Goal: Information Seeking & Learning: Check status

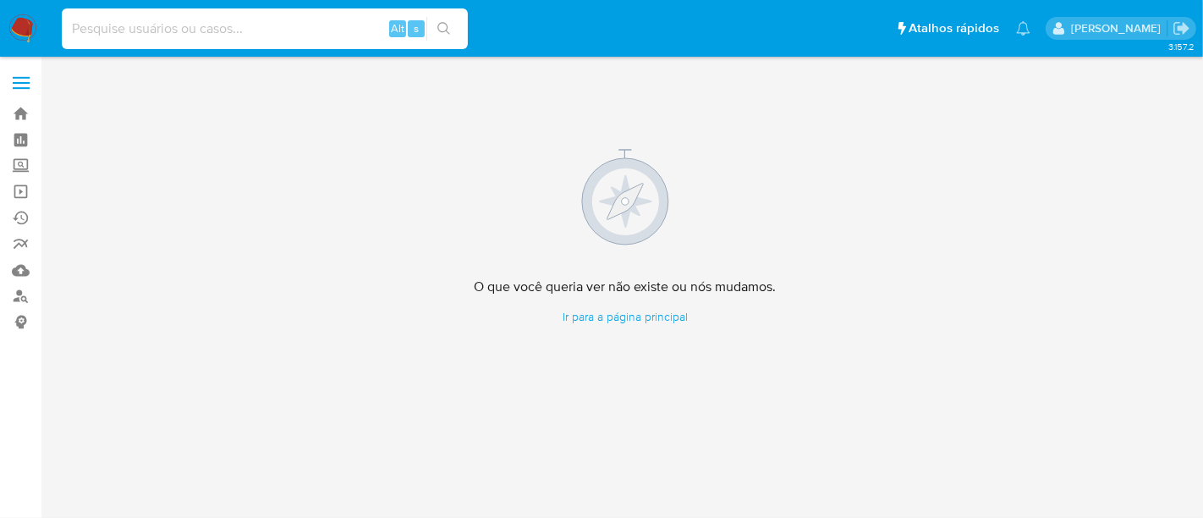
click at [248, 24] on input at bounding box center [265, 29] width 406 height 22
paste input "uhSJCUKEhL0uxRKfDYD9EQyH"
type input "uhSJCUKEhL0uxRKfDYD9EQyH"
click at [445, 30] on icon "search-icon" at bounding box center [443, 28] width 13 height 13
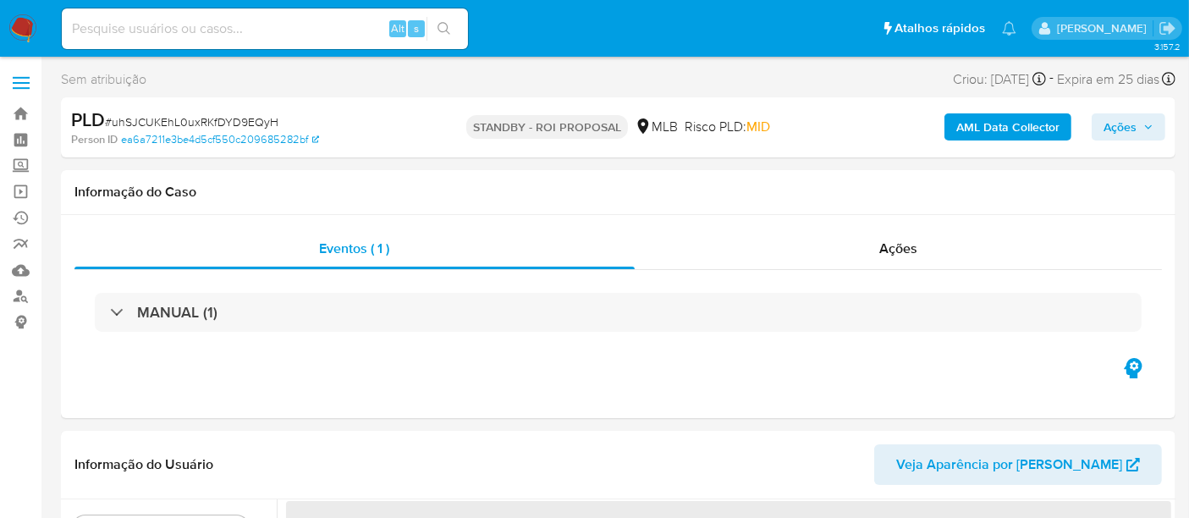
click at [25, 21] on img at bounding box center [22, 28] width 29 height 29
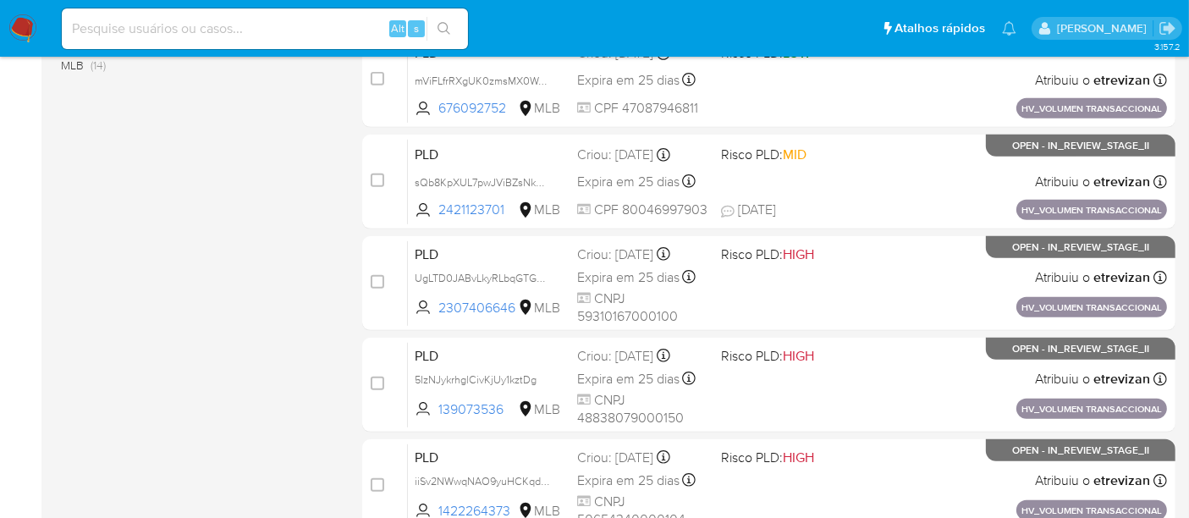
scroll to position [816, 0]
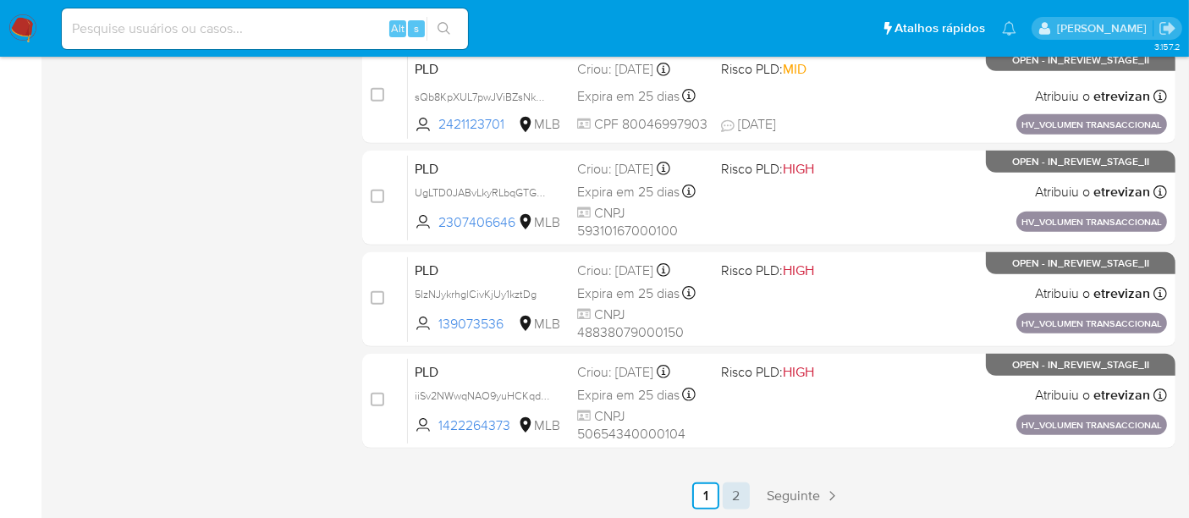
click at [737, 494] on link "2" at bounding box center [736, 495] width 27 height 27
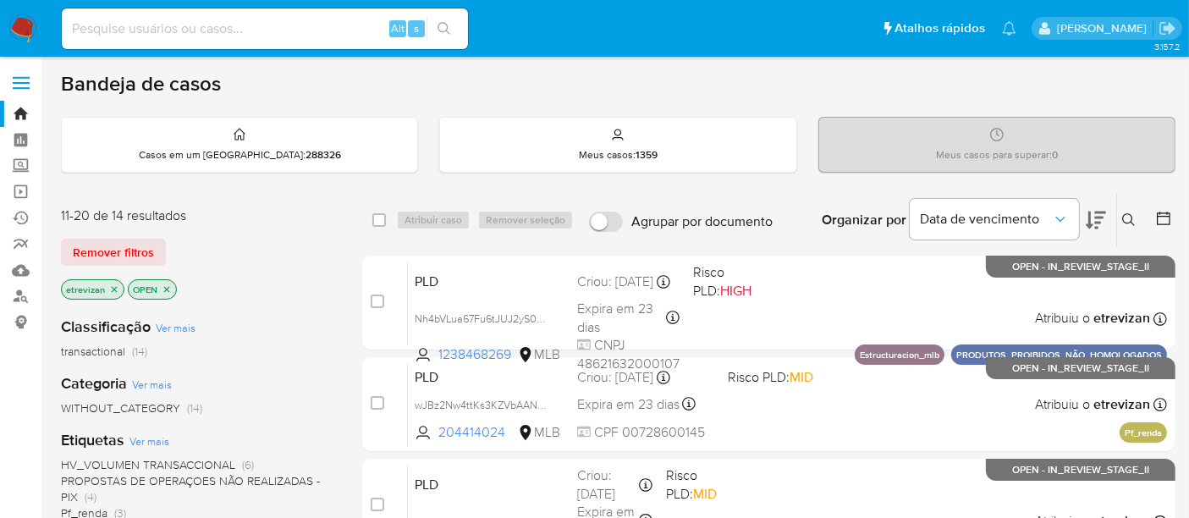
click at [288, 27] on input at bounding box center [265, 29] width 406 height 22
paste input "uhSJCUKEhL0uxRKfDYD9EQyH"
type input "uhSJCUKEhL0uxRKfDYD9EQyH"
click at [440, 20] on button "search-icon" at bounding box center [443, 29] width 35 height 24
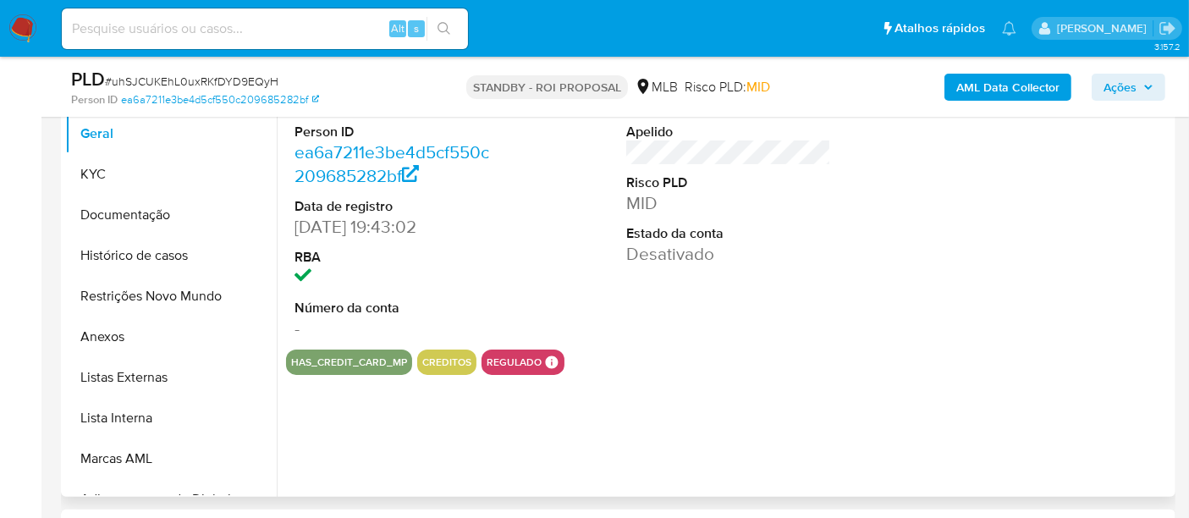
select select "10"
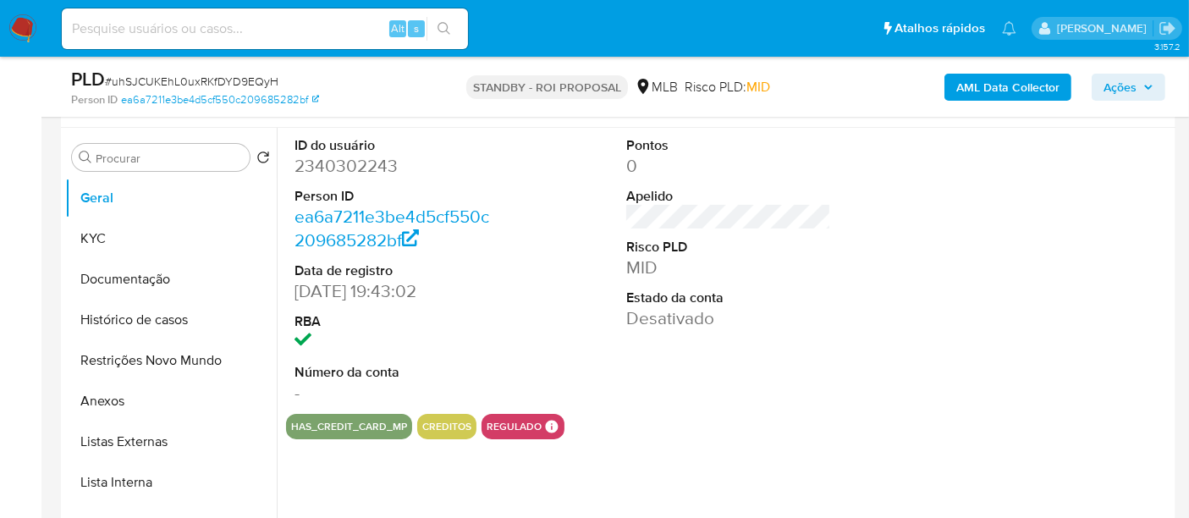
scroll to position [282, 0]
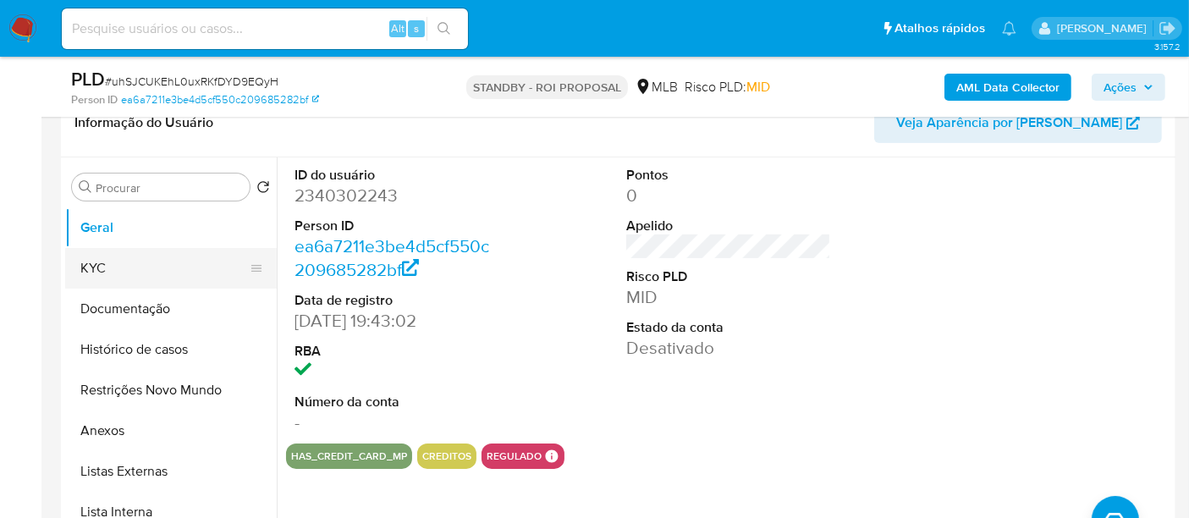
click at [96, 258] on button "KYC" at bounding box center [164, 268] width 198 height 41
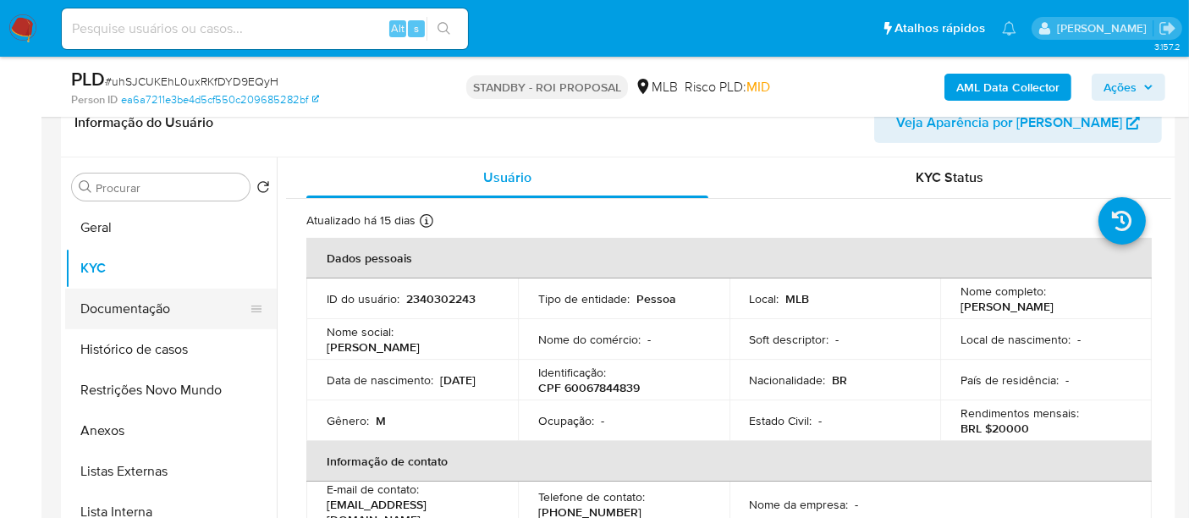
click at [115, 294] on button "Documentação" at bounding box center [164, 308] width 198 height 41
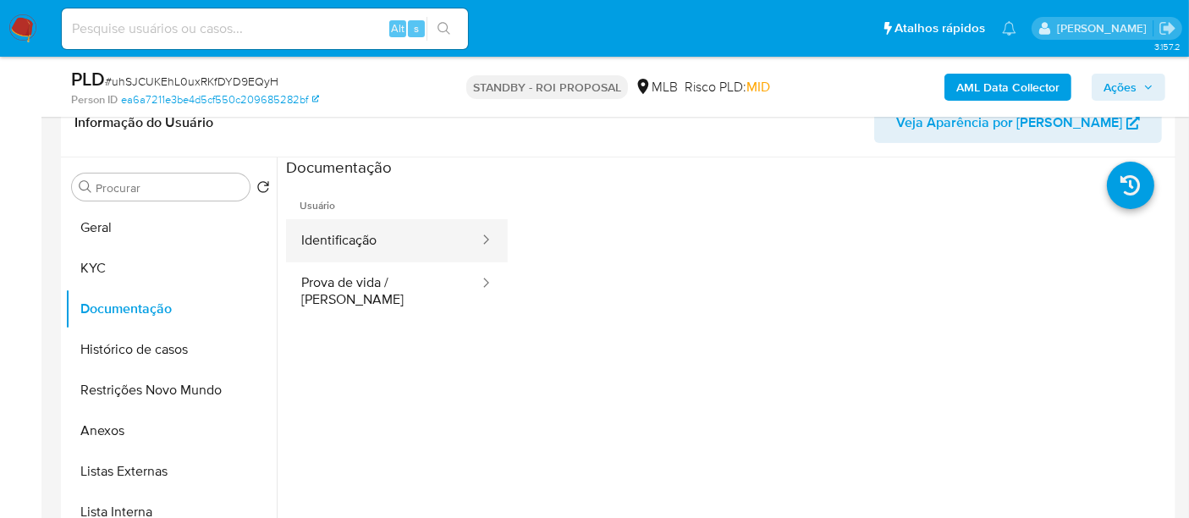
click at [355, 247] on button "Identificação" at bounding box center [383, 240] width 195 height 43
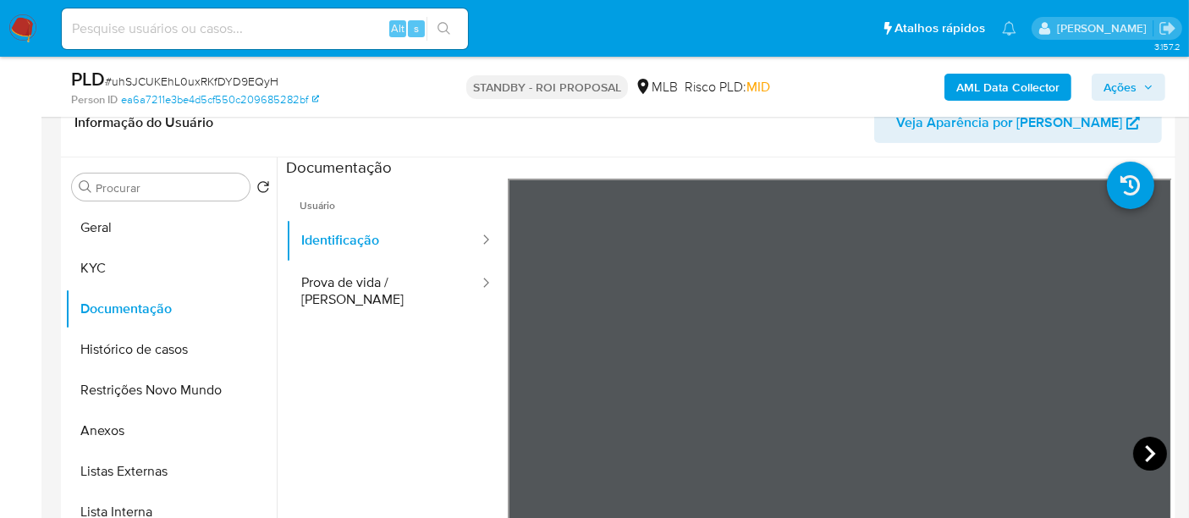
click at [1136, 453] on icon at bounding box center [1150, 454] width 34 height 34
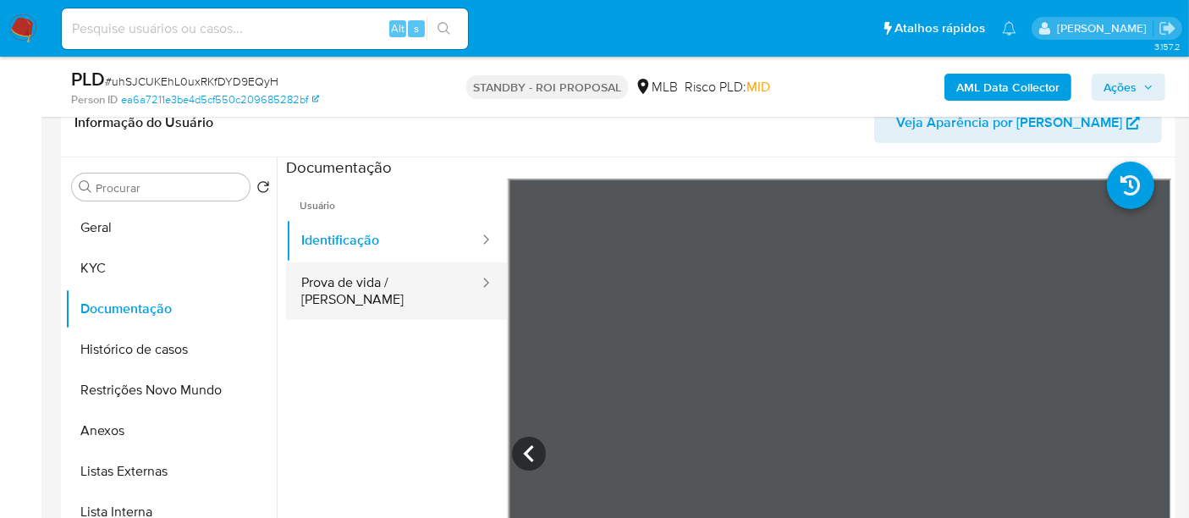
click at [348, 283] on button "Prova de vida / [PERSON_NAME]" at bounding box center [383, 291] width 195 height 58
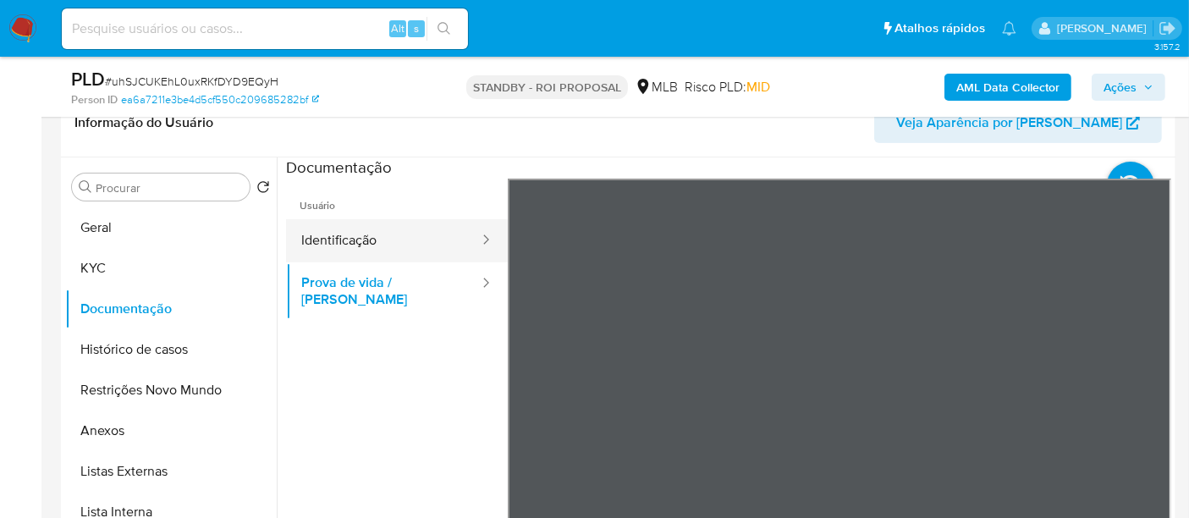
click at [305, 237] on button "Identificação" at bounding box center [383, 240] width 195 height 43
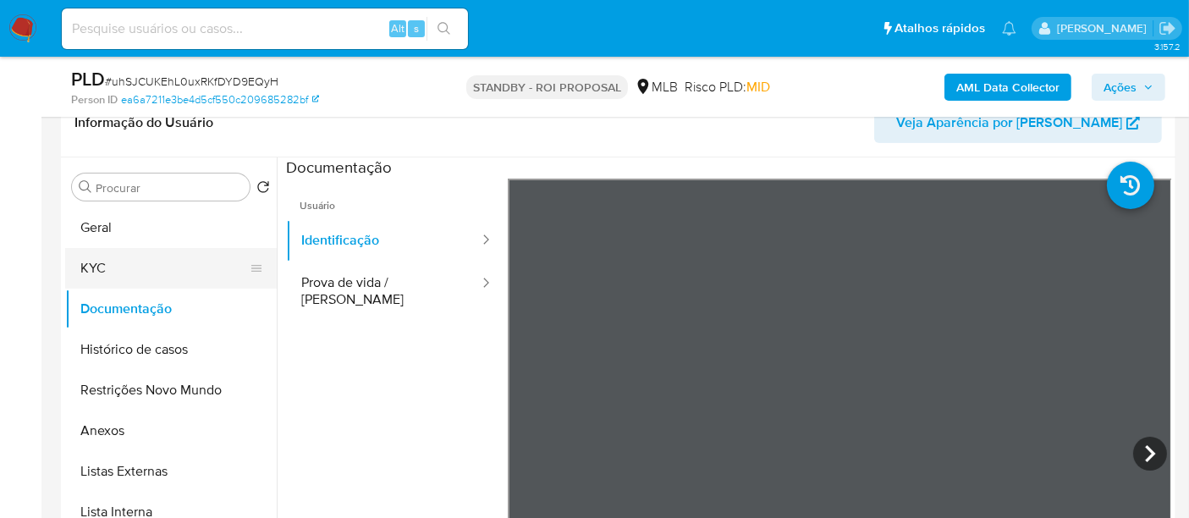
click at [108, 272] on button "KYC" at bounding box center [164, 268] width 198 height 41
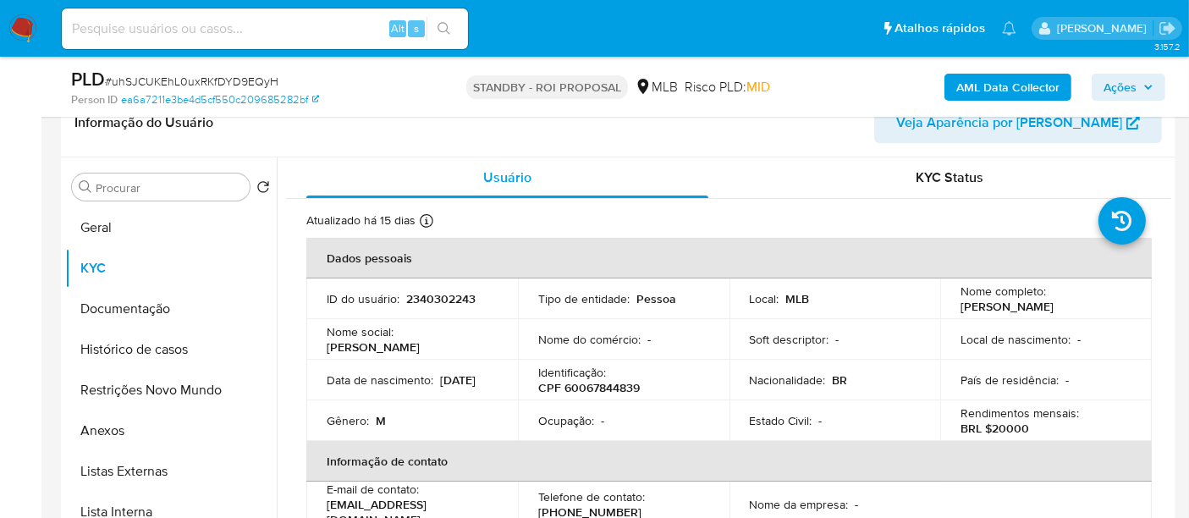
drag, startPoint x: 319, startPoint y: 391, endPoint x: 403, endPoint y: 388, distance: 83.8
click at [403, 388] on td "Data [PERSON_NAME] : [DEMOGRAPHIC_DATA]" at bounding box center [412, 380] width 212 height 41
copy p "[DATE]"
click at [252, 32] on input at bounding box center [265, 29] width 406 height 22
paste input "y8MxLhU9tGirtWyDauzY5WX3"
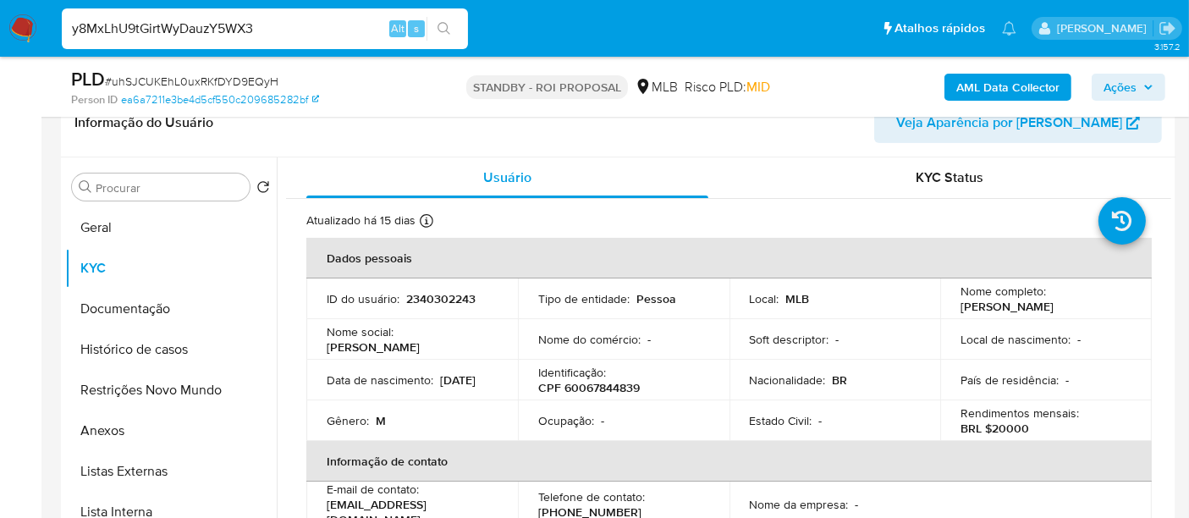
type input "y8MxLhU9tGirtWyDauzY5WX3"
click at [453, 19] on button "search-icon" at bounding box center [443, 29] width 35 height 24
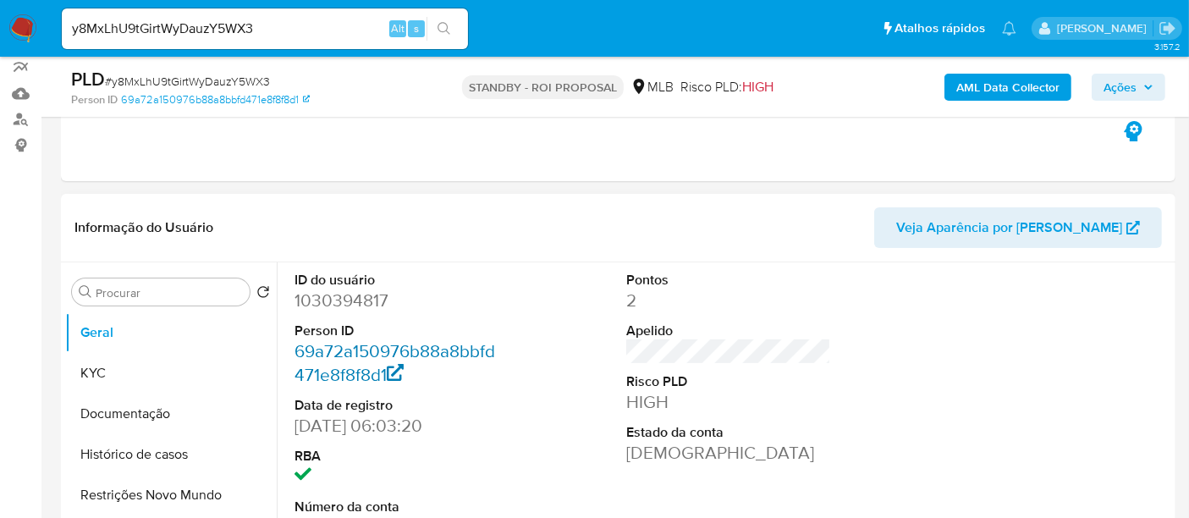
scroll to position [188, 0]
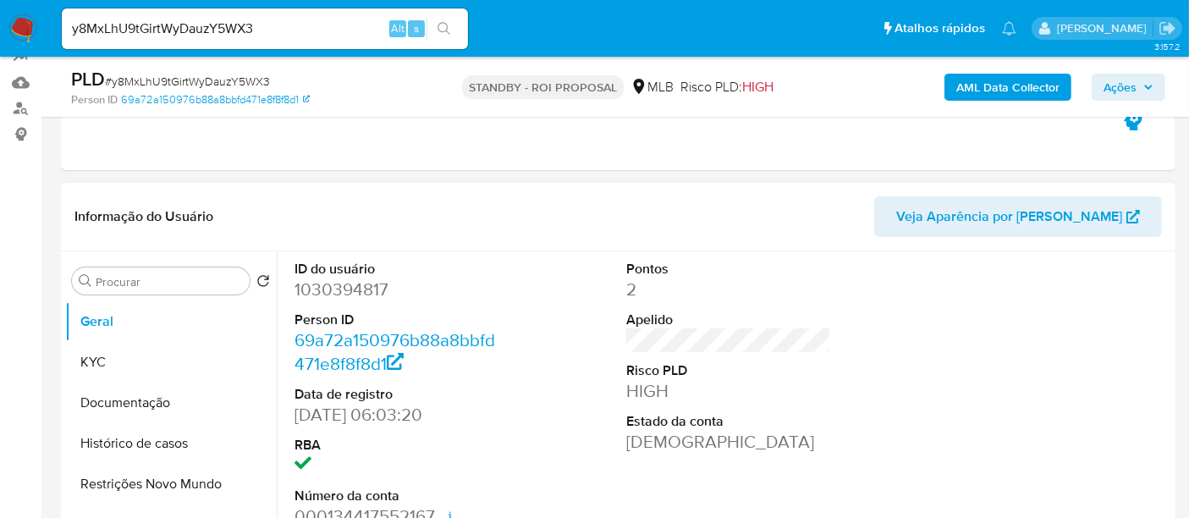
select select "10"
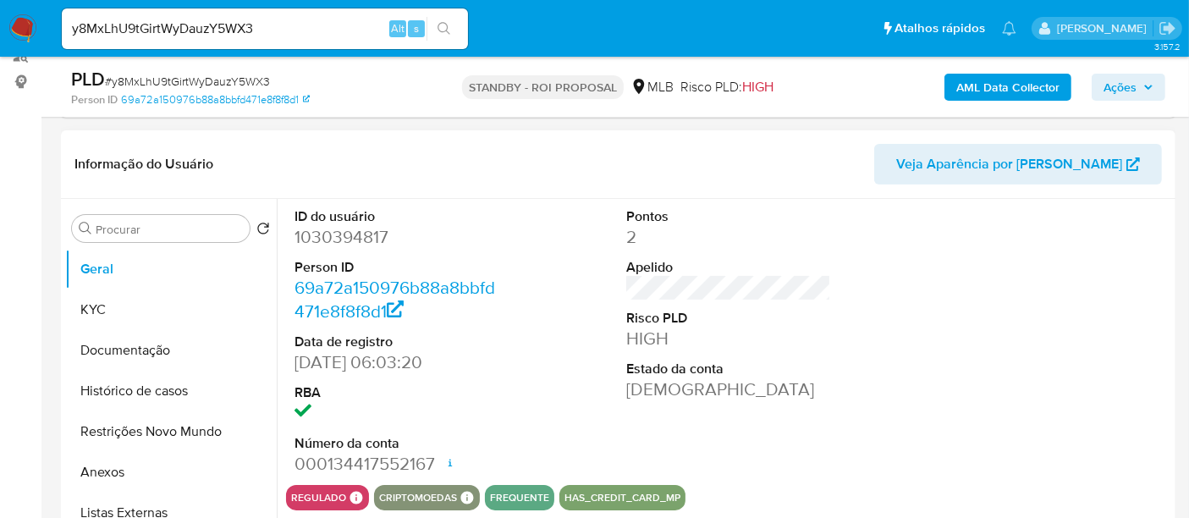
scroll to position [282, 0]
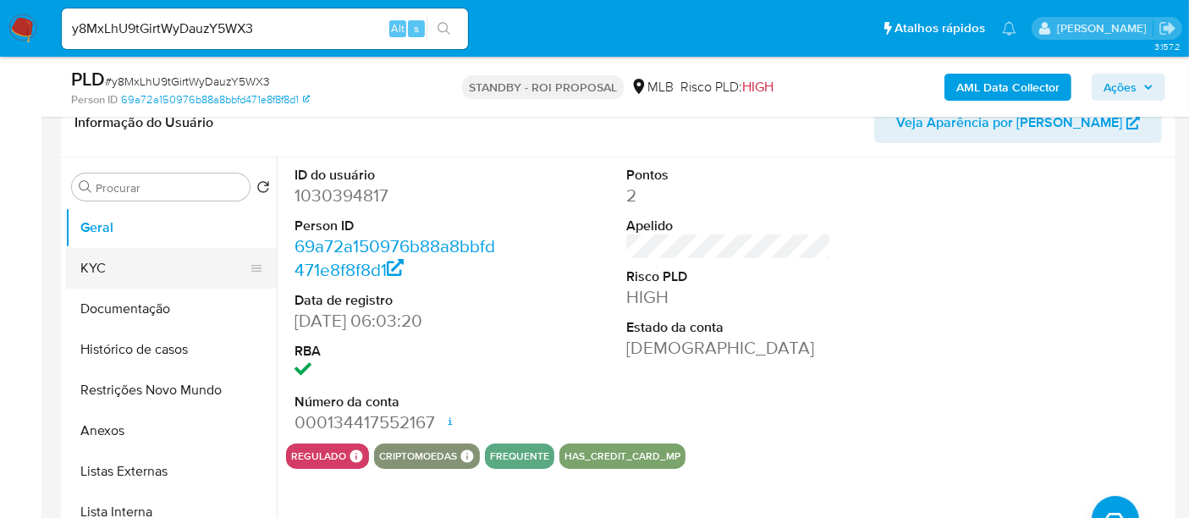
drag, startPoint x: 100, startPoint y: 264, endPoint x: 111, endPoint y: 265, distance: 11.0
click at [100, 264] on button "KYC" at bounding box center [164, 268] width 198 height 41
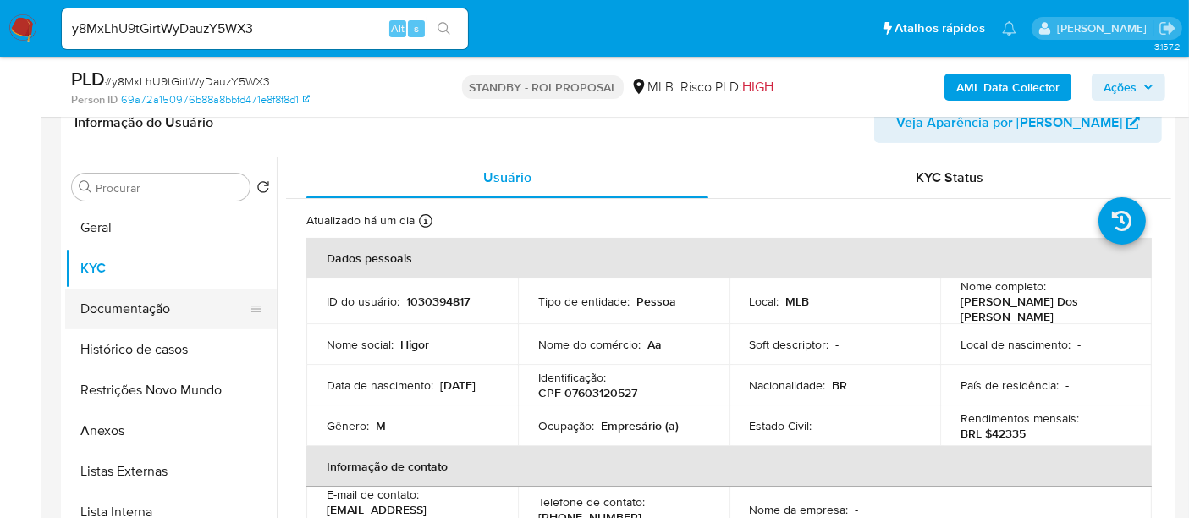
click at [122, 312] on button "Documentação" at bounding box center [164, 308] width 198 height 41
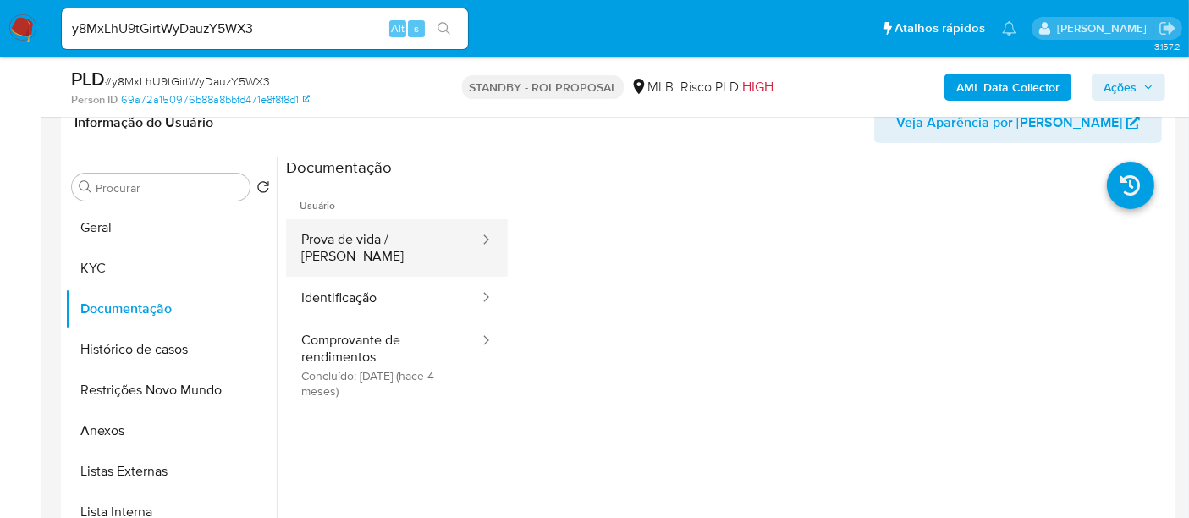
click at [393, 237] on button "Prova de vida / [PERSON_NAME]" at bounding box center [383, 248] width 195 height 58
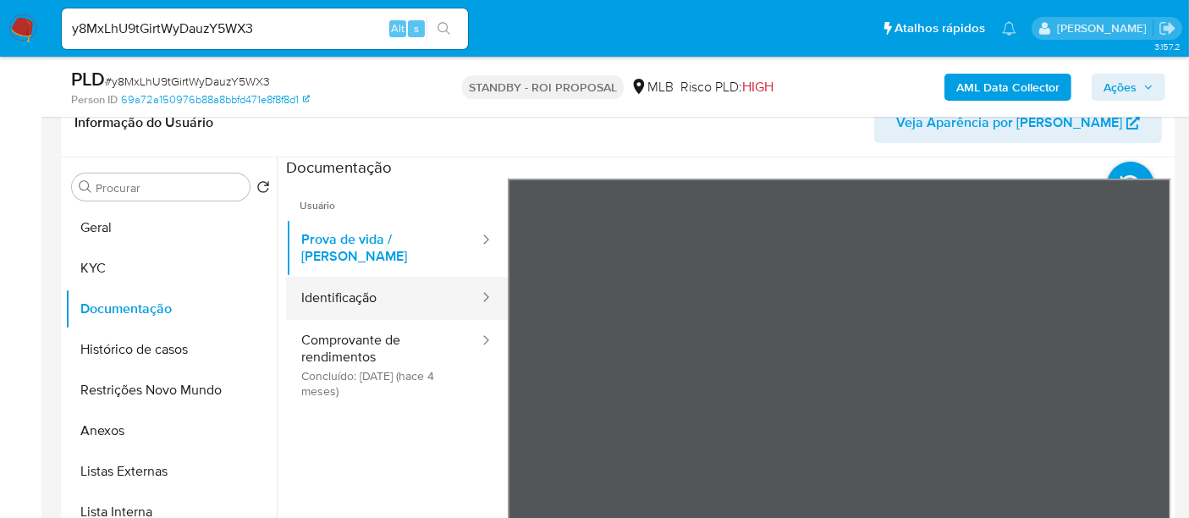
click at [347, 285] on button "Identificação" at bounding box center [383, 298] width 195 height 43
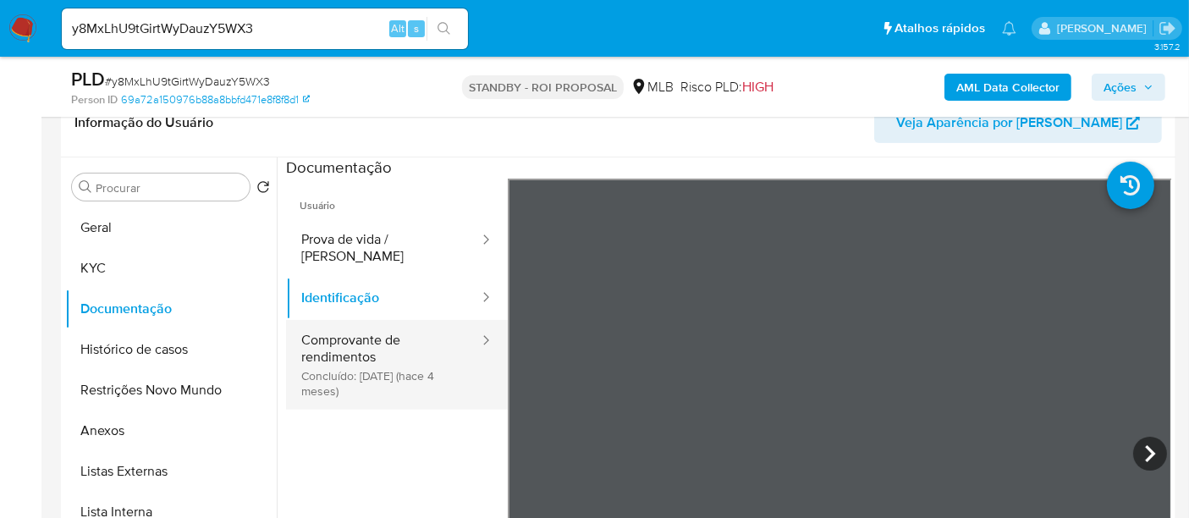
click at [371, 332] on button "Comprovante de rendimentos Concluído: [DATE] (hace 4 meses)" at bounding box center [383, 365] width 195 height 90
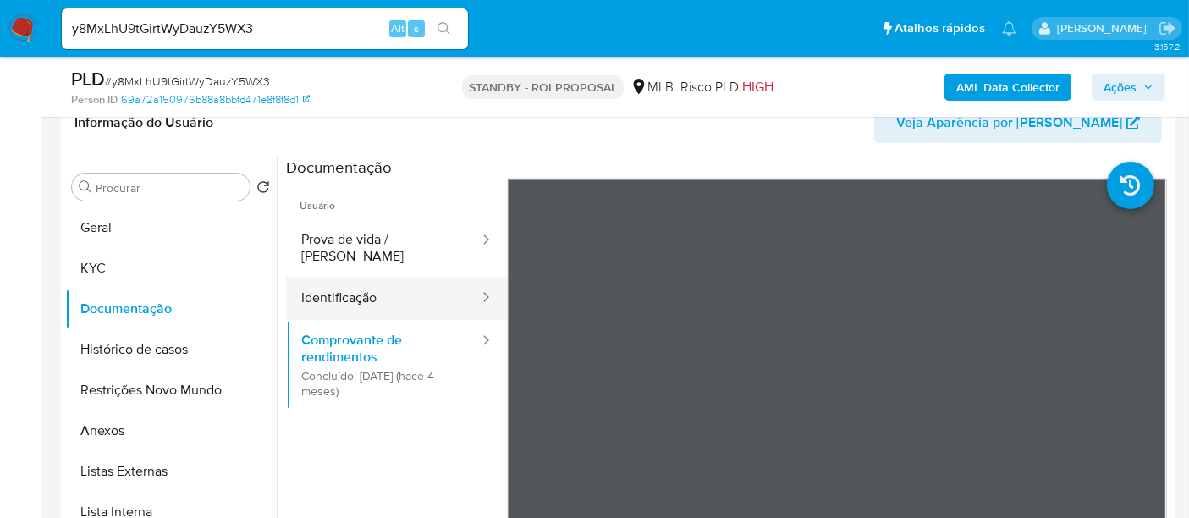
click at [353, 288] on button "Identificação" at bounding box center [383, 298] width 195 height 43
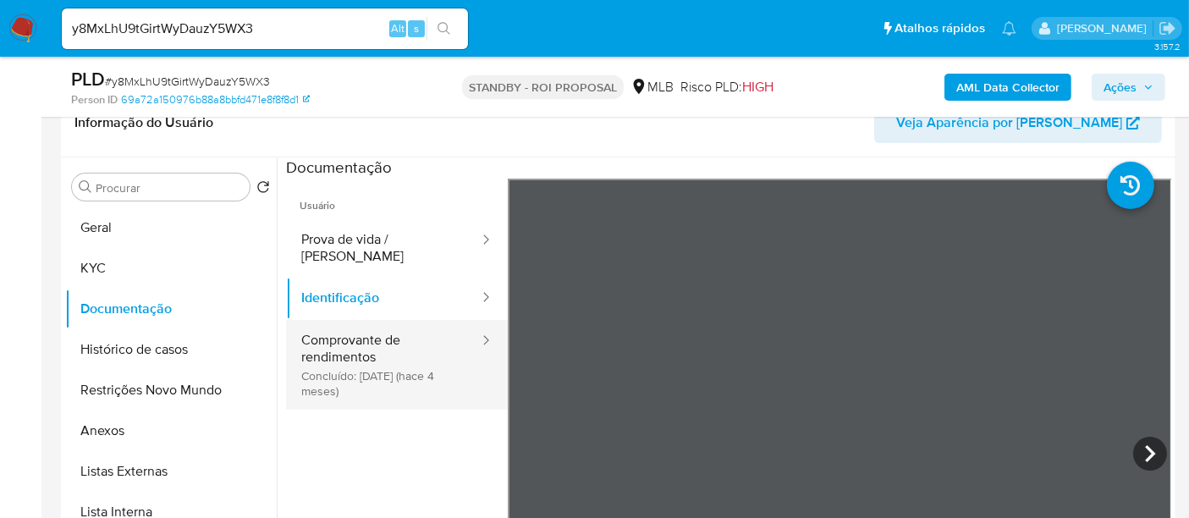
click at [324, 338] on button "Comprovante de rendimentos Concluído: [DATE] (hace 4 meses)" at bounding box center [383, 365] width 195 height 90
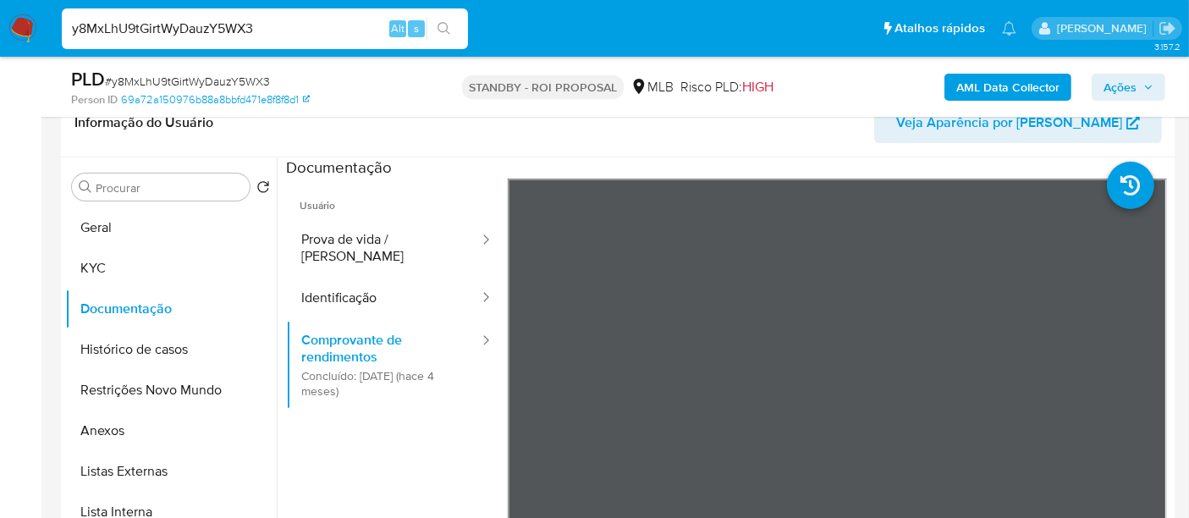
drag, startPoint x: 283, startPoint y: 27, endPoint x: 0, endPoint y: 30, distance: 283.4
click at [0, 30] on nav "Pausado Ver notificaciones y8MxLhU9tGirtWyDauzY5WX3 Alt s Atalhos rápidos Presi…" at bounding box center [594, 28] width 1189 height 57
paste input "c0sr2MQZYMs2FURFpXey2oTM"
type input "c0sr2MQZYMs2FURFpXey2oTM"
click at [447, 22] on icon "search-icon" at bounding box center [444, 29] width 14 height 14
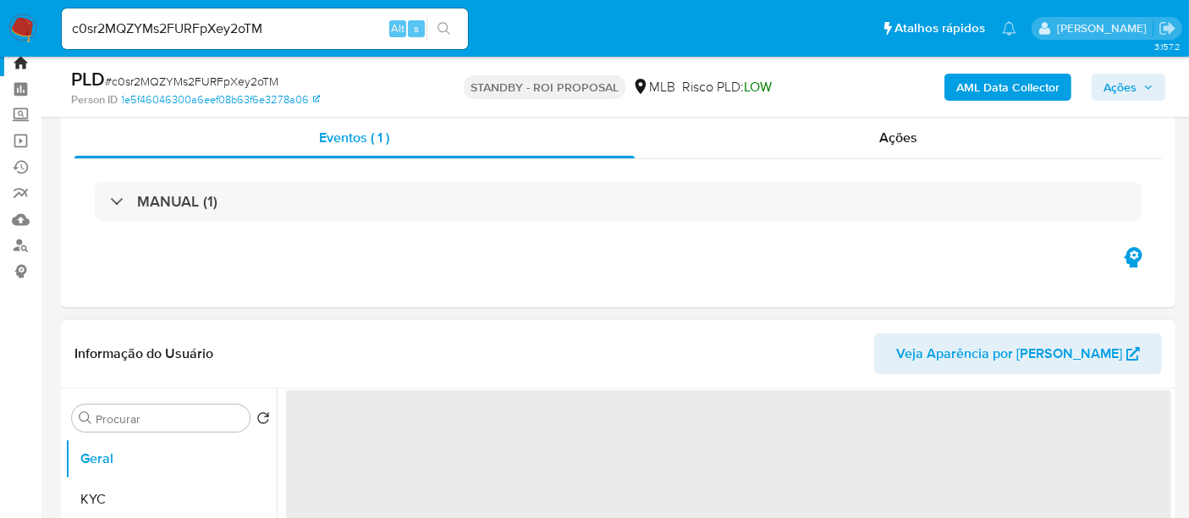
scroll to position [188, 0]
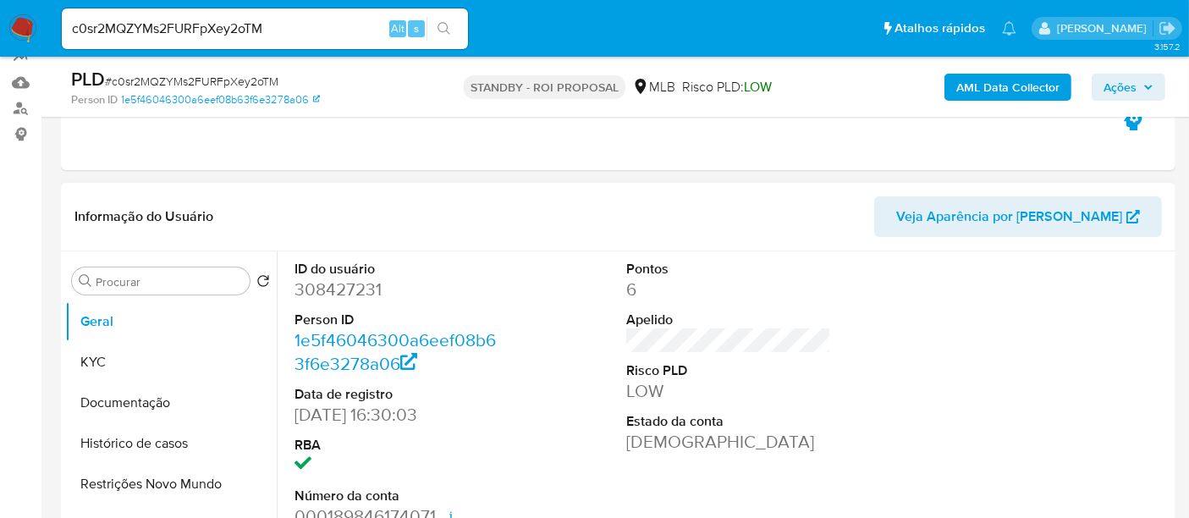
select select "10"
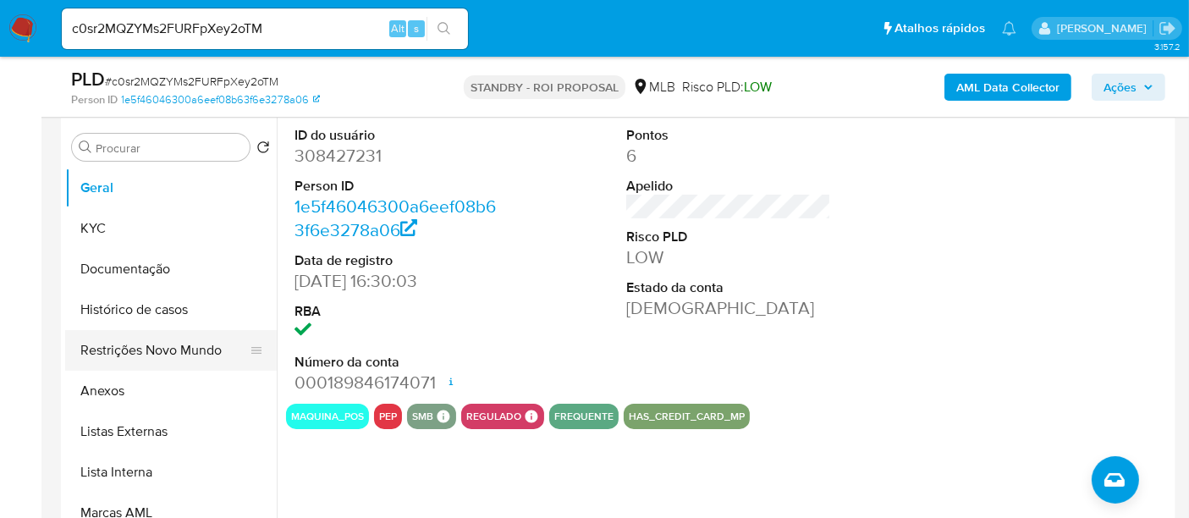
scroll to position [282, 0]
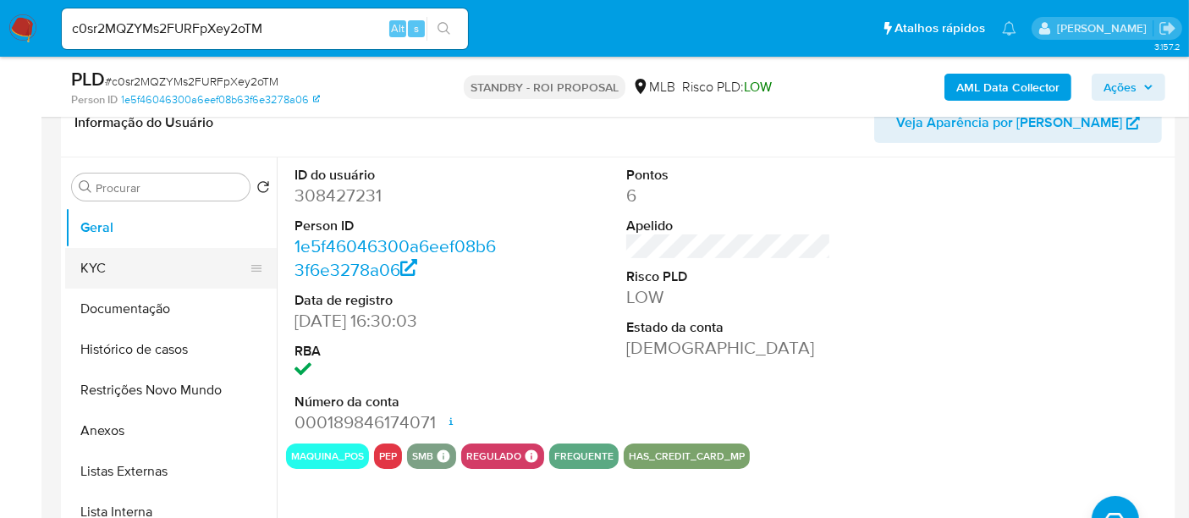
click at [120, 266] on button "KYC" at bounding box center [164, 268] width 198 height 41
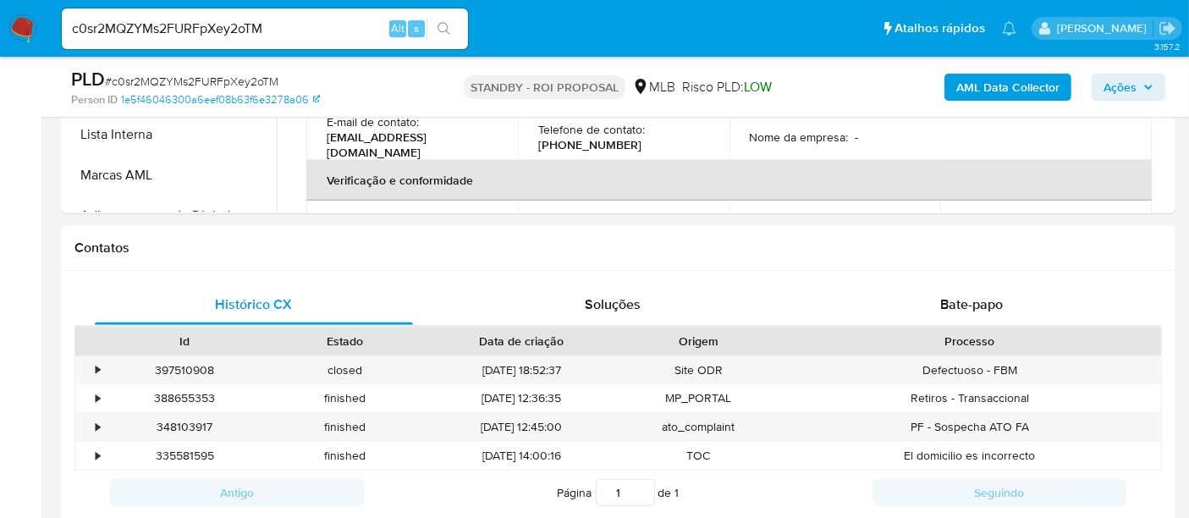
scroll to position [701, 0]
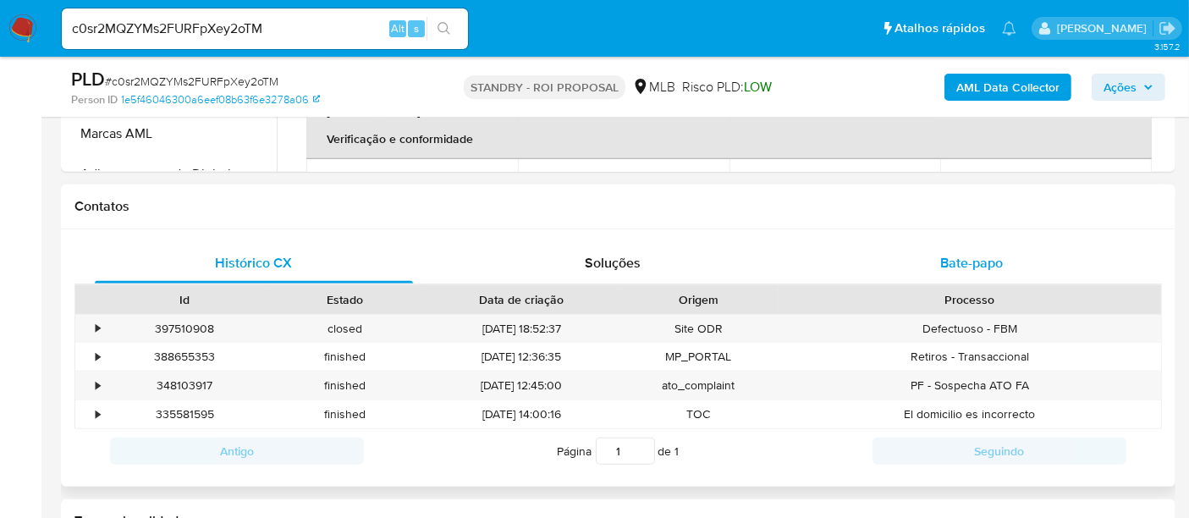
click at [968, 256] on span "Bate-papo" at bounding box center [971, 262] width 63 height 19
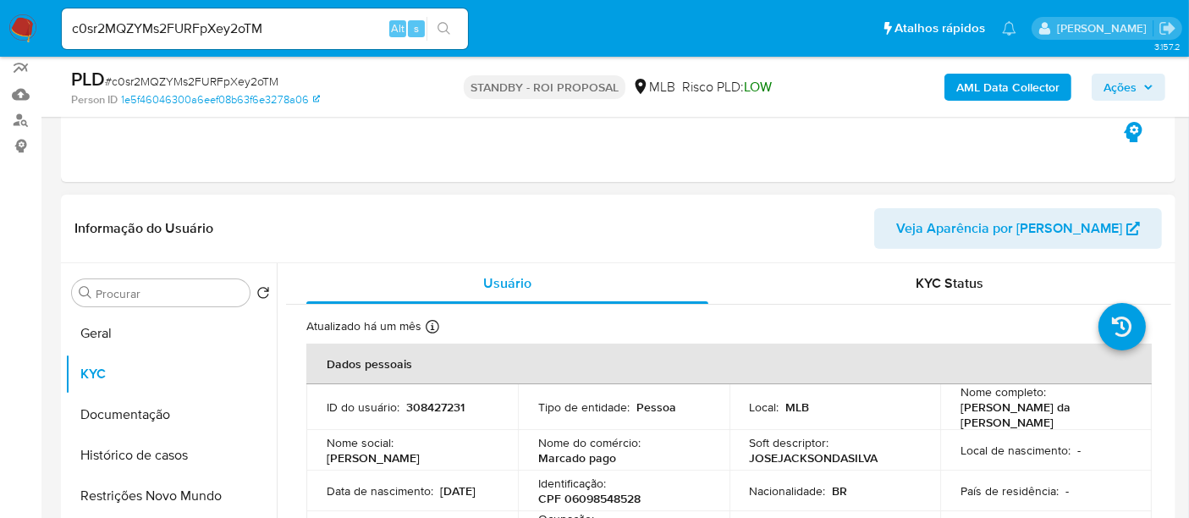
scroll to position [180, 0]
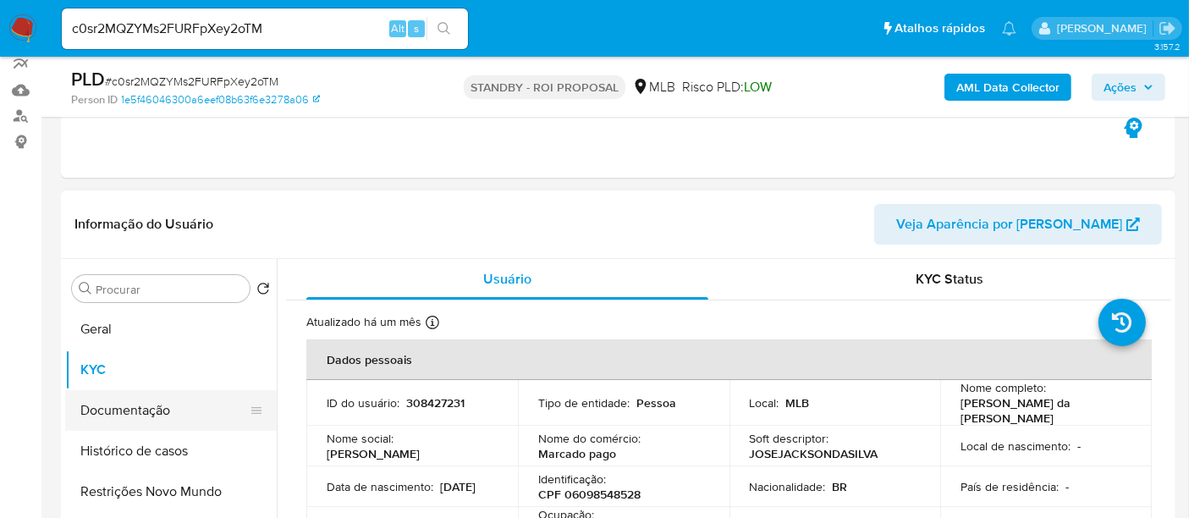
click at [134, 399] on button "Documentação" at bounding box center [164, 410] width 198 height 41
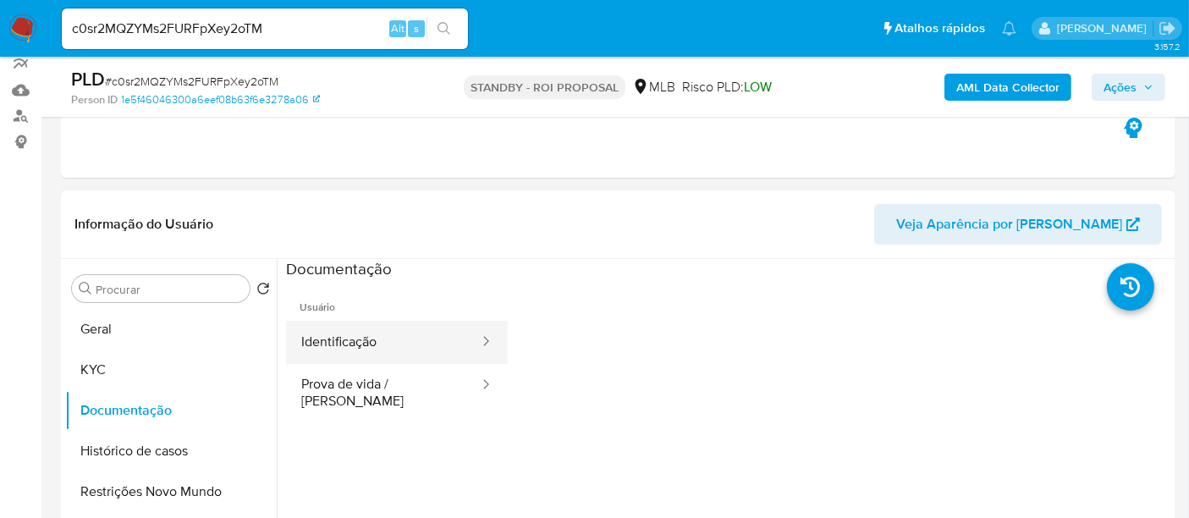
click at [368, 332] on button "Identificação" at bounding box center [383, 342] width 195 height 43
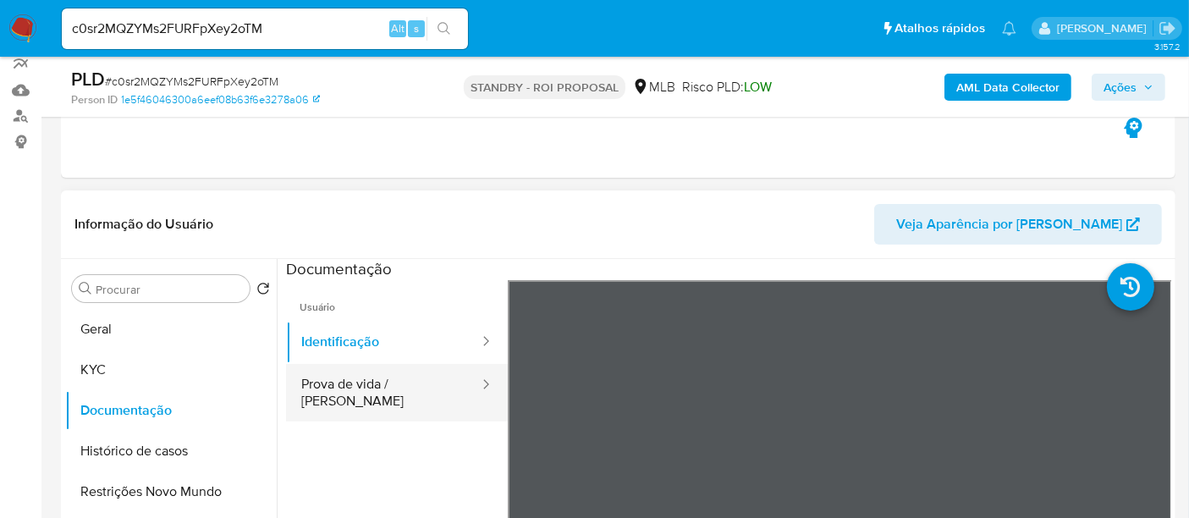
click at [343, 384] on button "Prova de vida / [PERSON_NAME]" at bounding box center [383, 393] width 195 height 58
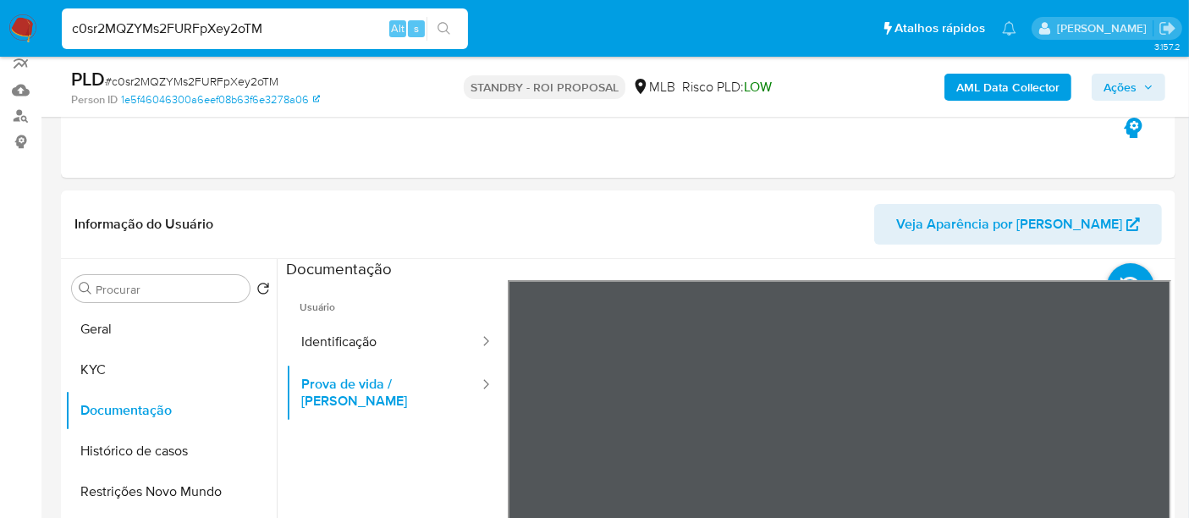
drag, startPoint x: 292, startPoint y: 28, endPoint x: 0, endPoint y: 52, distance: 292.9
click at [0, 52] on nav "Pausado Ver notificaciones c0sr2MQZYMs2FURFpXey2oTM Alt s Atalhos rápidos Presi…" at bounding box center [594, 28] width 1189 height 57
paste input "DEONphVDbBTCYWAWUzdJvclc"
type input "DEONphVDbBTCYWAWUzdJvclc"
drag, startPoint x: 440, startPoint y: 23, endPoint x: 451, endPoint y: 23, distance: 11.0
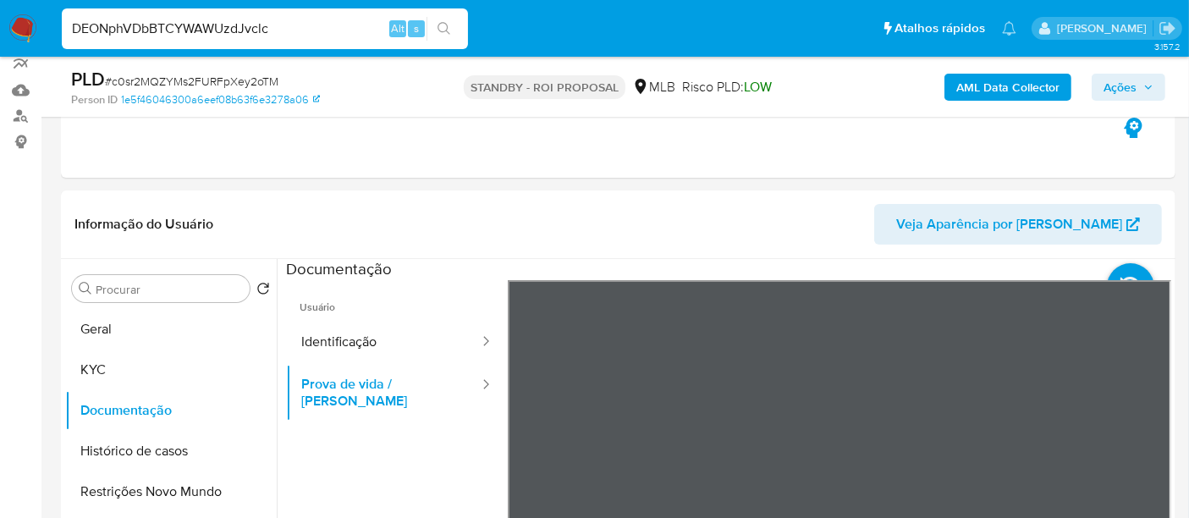
click at [440, 23] on icon "search-icon" at bounding box center [443, 28] width 13 height 13
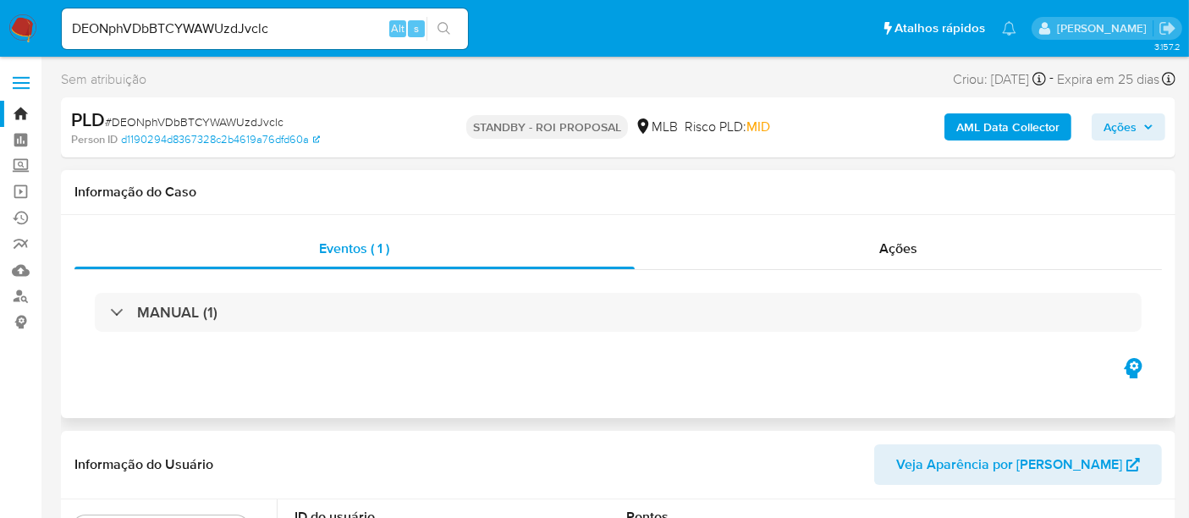
select select "10"
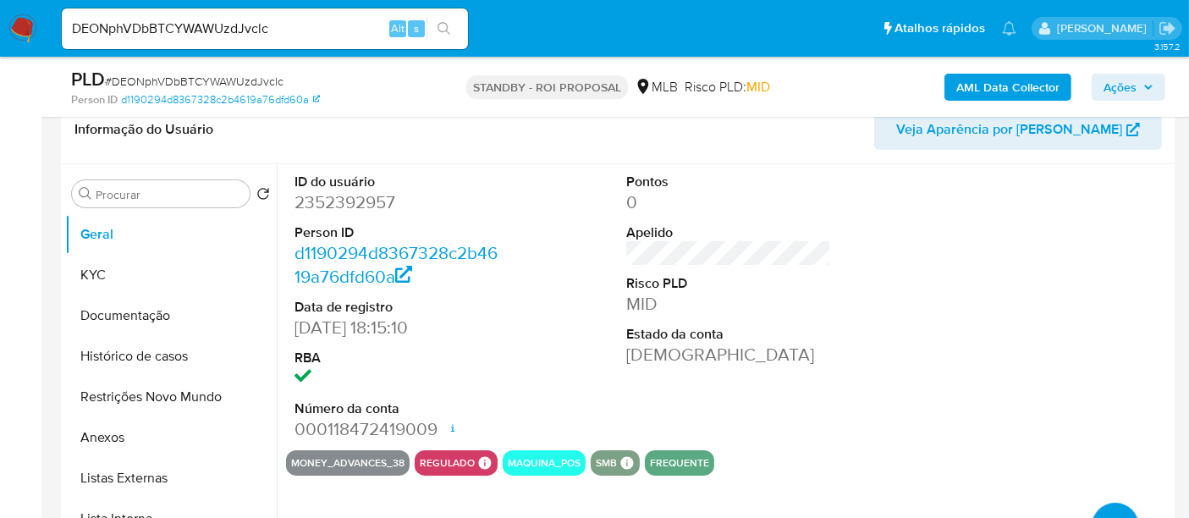
scroll to position [282, 0]
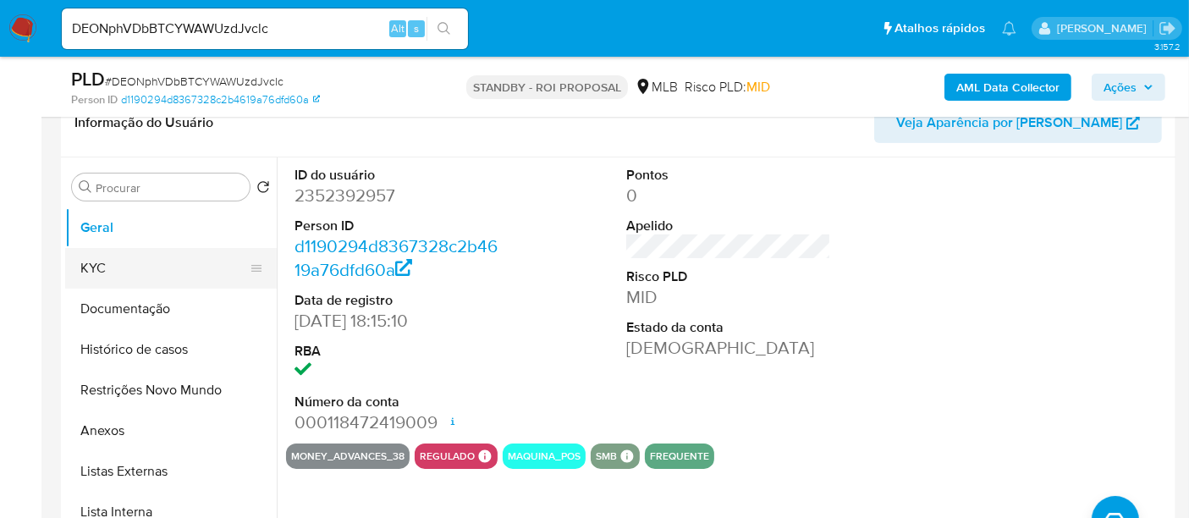
click at [128, 260] on button "KYC" at bounding box center [164, 268] width 198 height 41
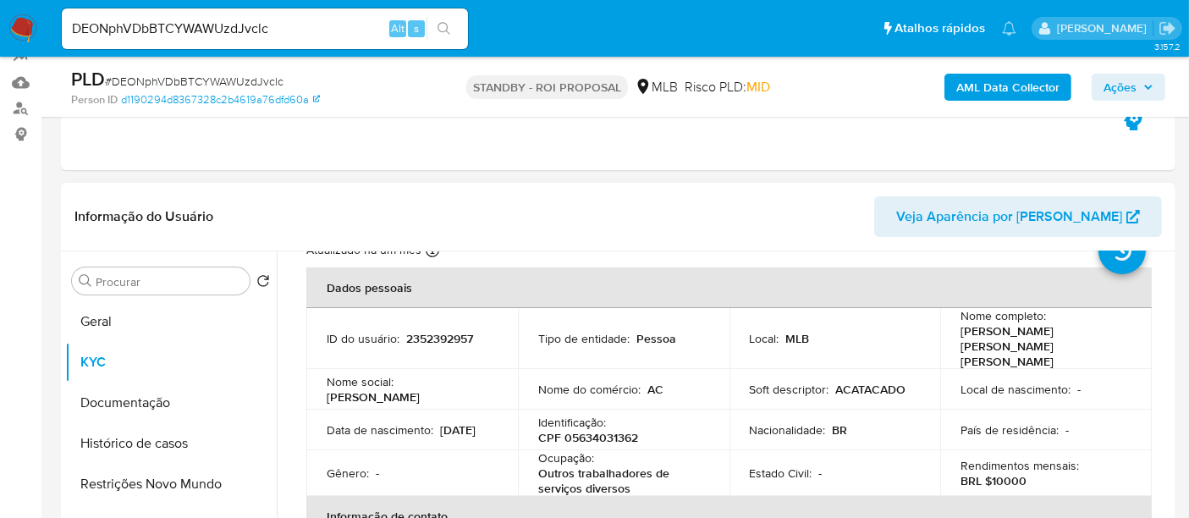
scroll to position [188, 0]
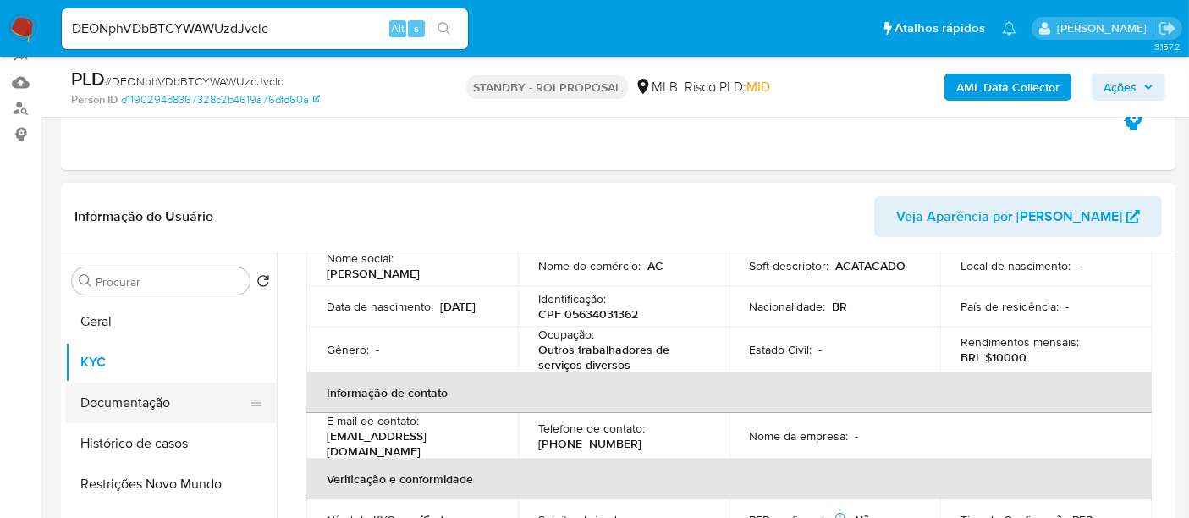
drag, startPoint x: 125, startPoint y: 405, endPoint x: 238, endPoint y: 404, distance: 112.5
click at [126, 405] on button "Documentação" at bounding box center [164, 402] width 198 height 41
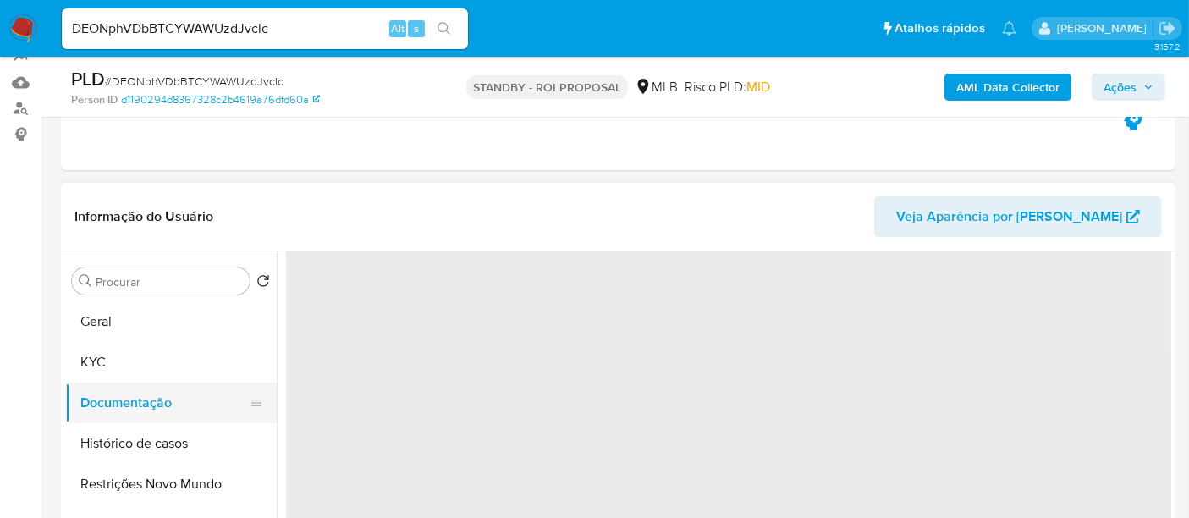
scroll to position [0, 0]
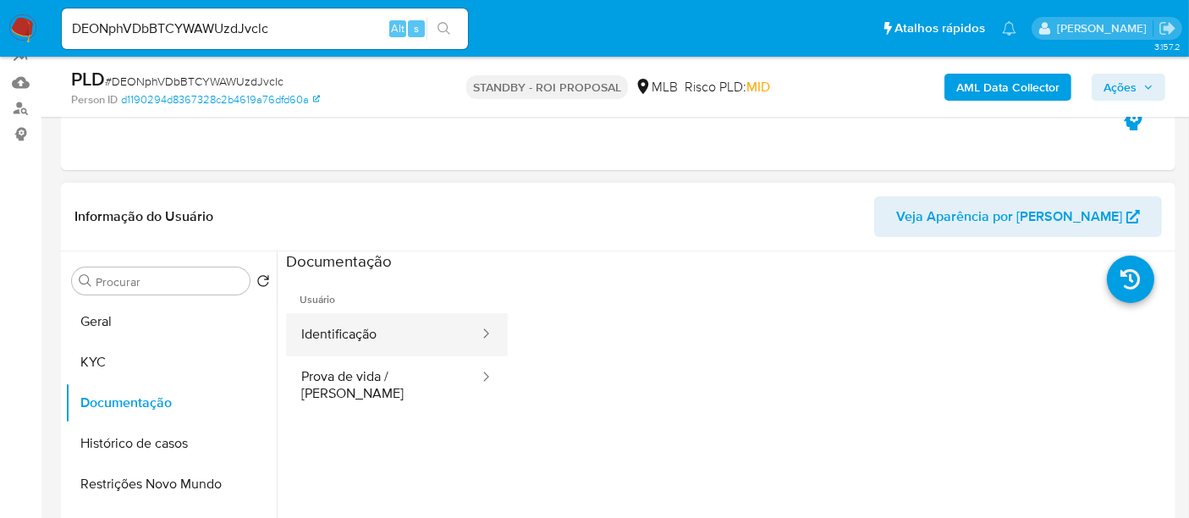
drag, startPoint x: 360, startPoint y: 331, endPoint x: 505, endPoint y: 346, distance: 146.3
click at [360, 332] on button "Identificação" at bounding box center [383, 334] width 195 height 43
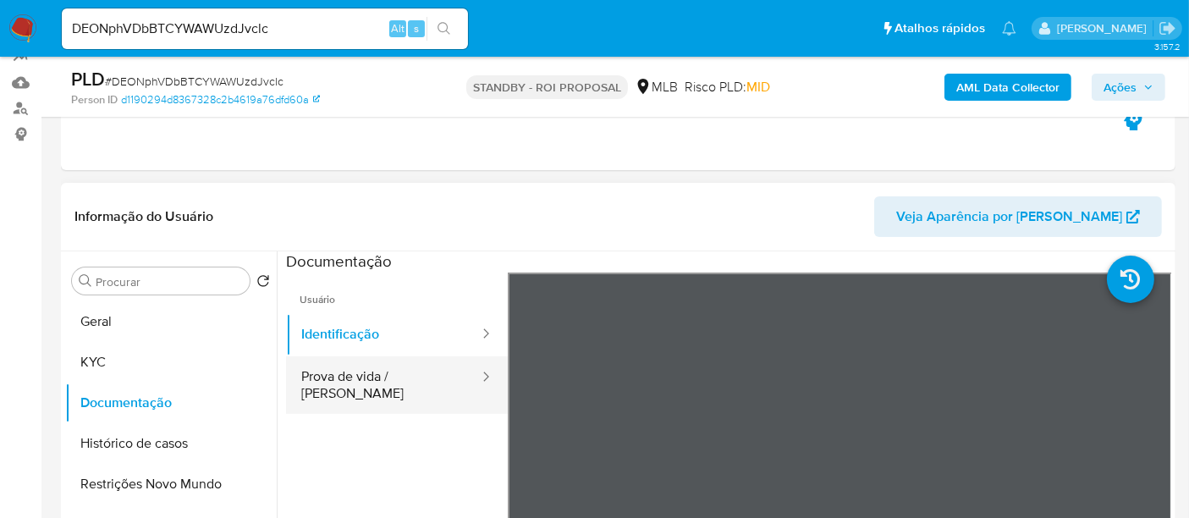
click at [362, 373] on button "Prova de vida / [PERSON_NAME]" at bounding box center [383, 385] width 195 height 58
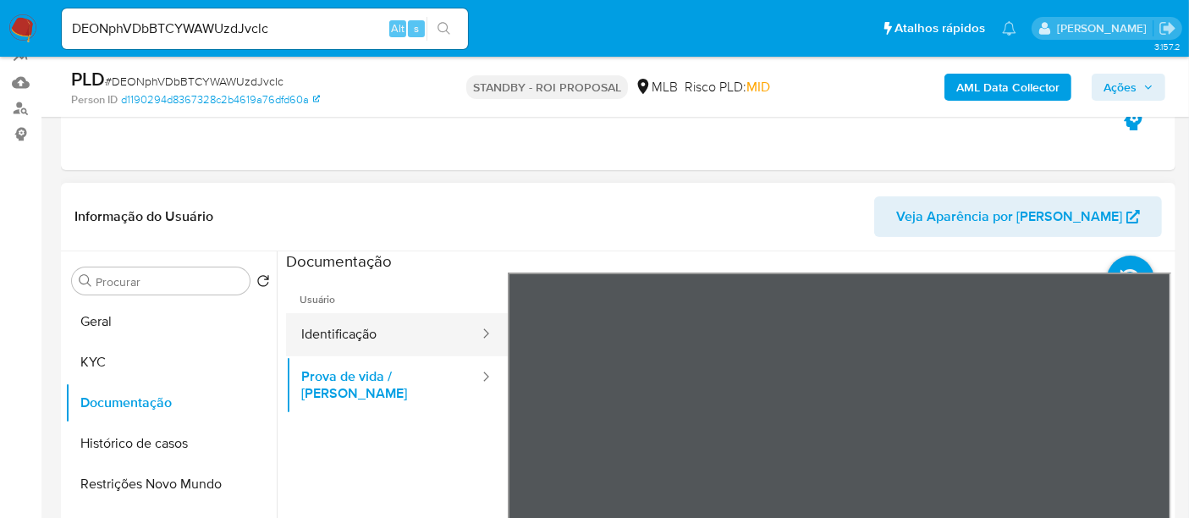
click at [353, 332] on button "Identificação" at bounding box center [383, 334] width 195 height 43
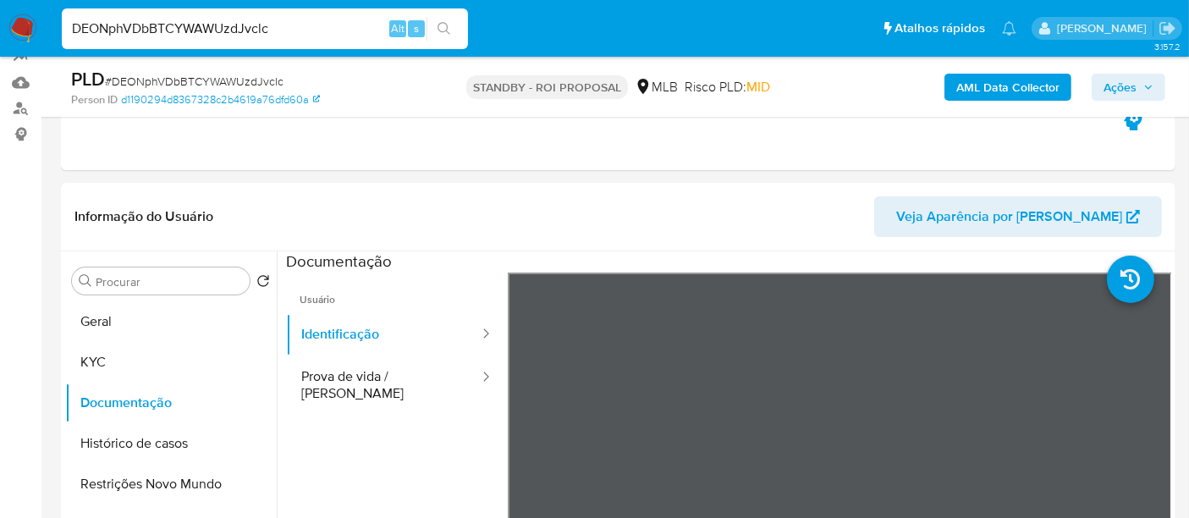
drag, startPoint x: 309, startPoint y: 25, endPoint x: 0, endPoint y: 25, distance: 308.8
click at [0, 25] on nav "Pausado Ver notificaciones DEONphVDbBTCYWAWUzdJvclc Alt s Atalhos rápidos Presi…" at bounding box center [594, 28] width 1189 height 57
paste input "M5T6YwUkBy971EmmMu0PQ4oX"
type input "M5T6YwUkBy971EmmMu0PQ4oX"
click at [442, 17] on button "search-icon" at bounding box center [443, 29] width 35 height 24
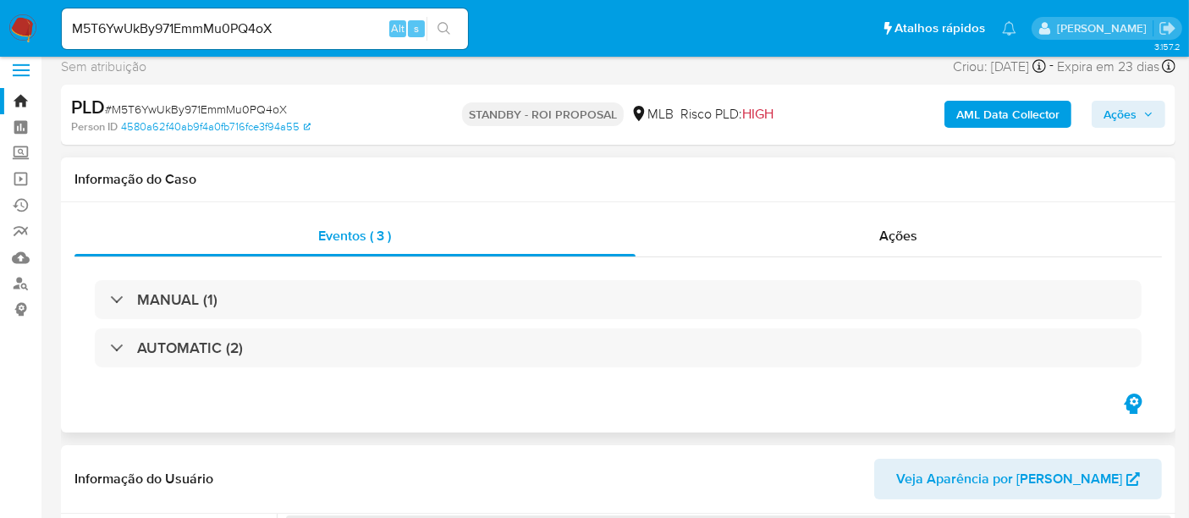
scroll to position [94, 0]
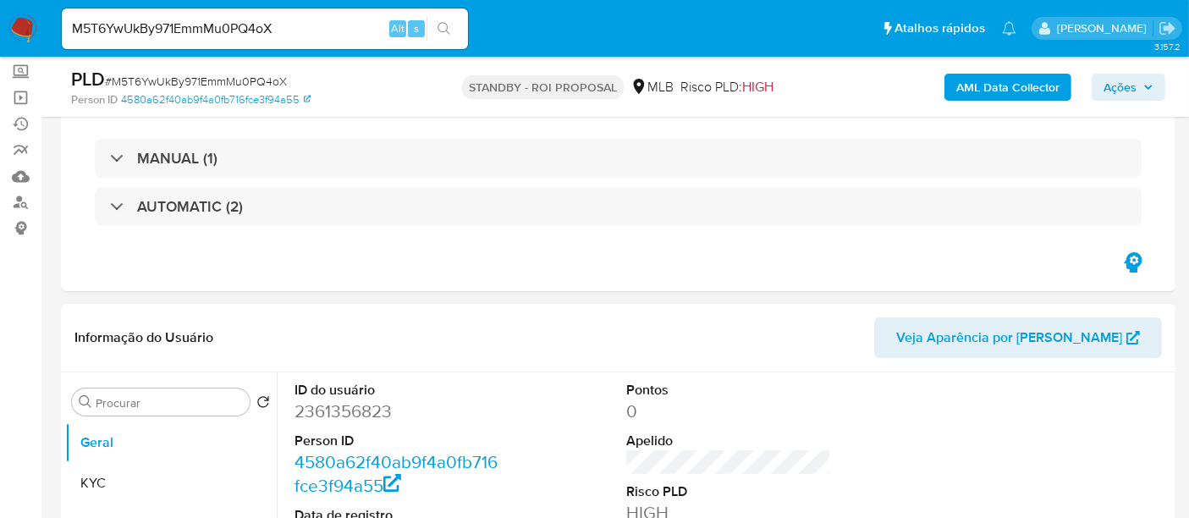
select select "10"
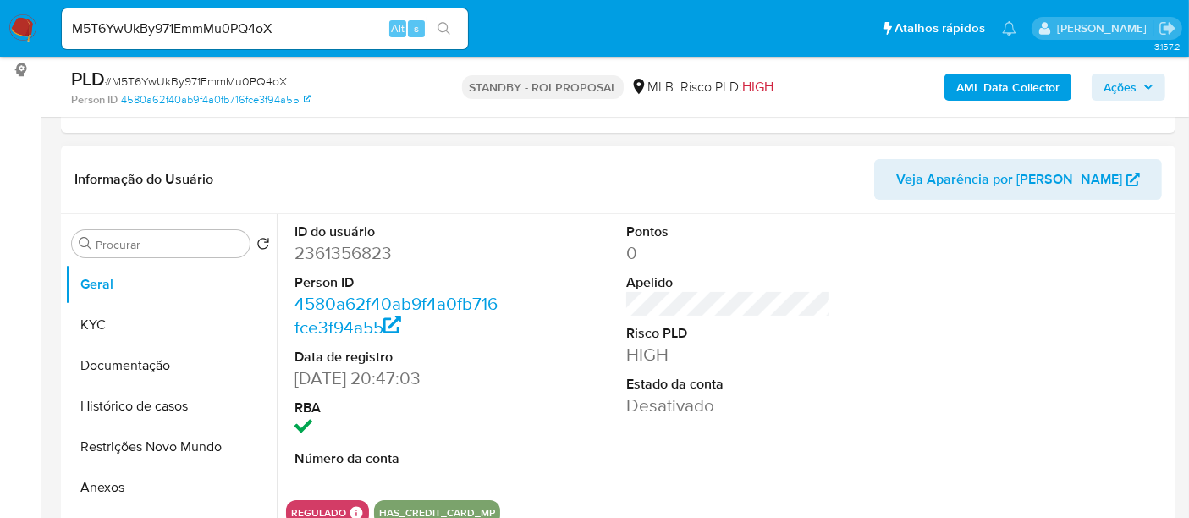
scroll to position [282, 0]
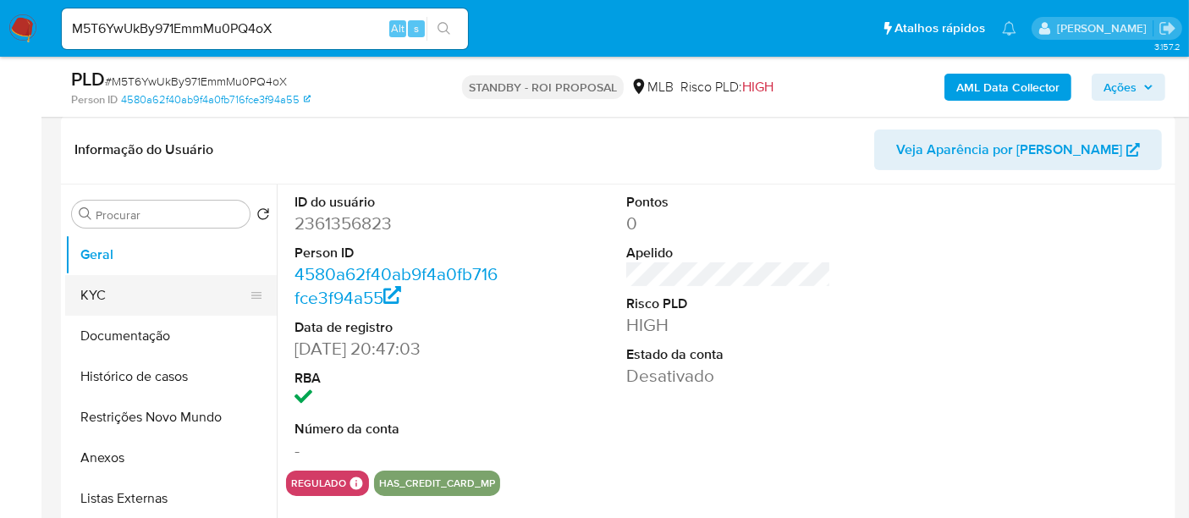
click at [130, 292] on button "KYC" at bounding box center [164, 295] width 198 height 41
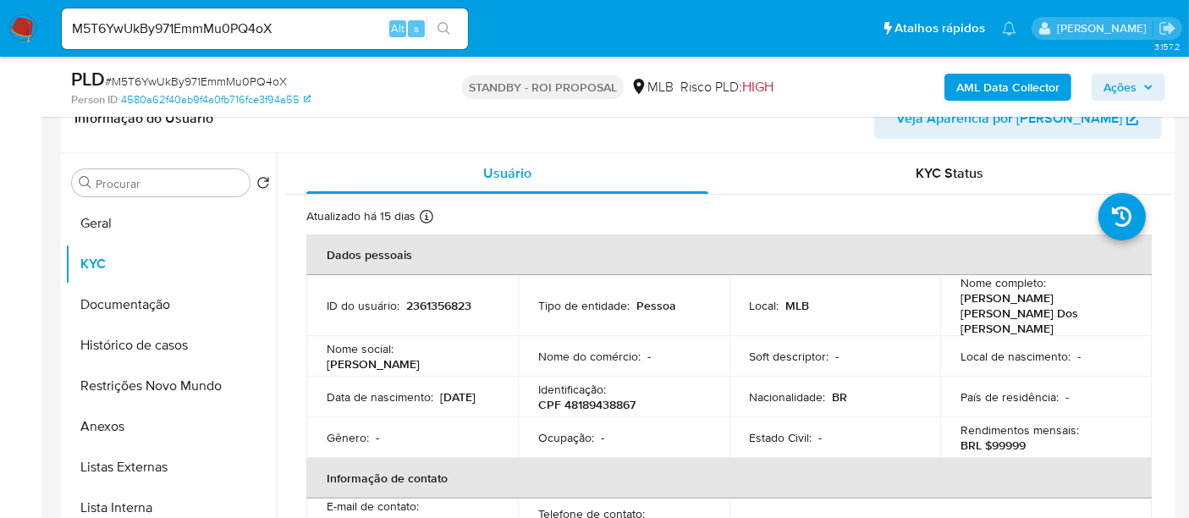
scroll to position [316, 0]
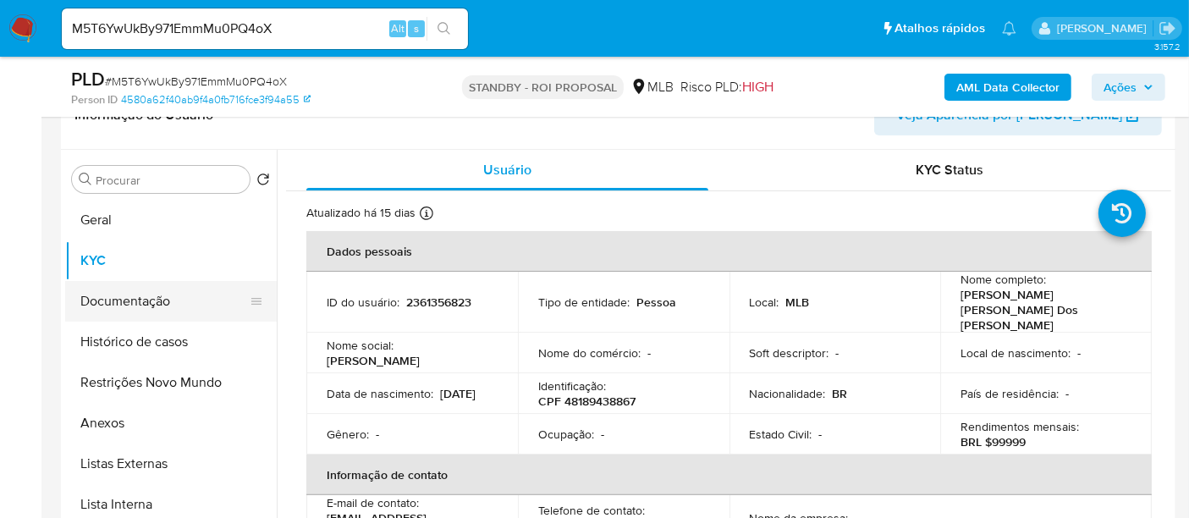
click at [150, 304] on button "Documentação" at bounding box center [164, 301] width 198 height 41
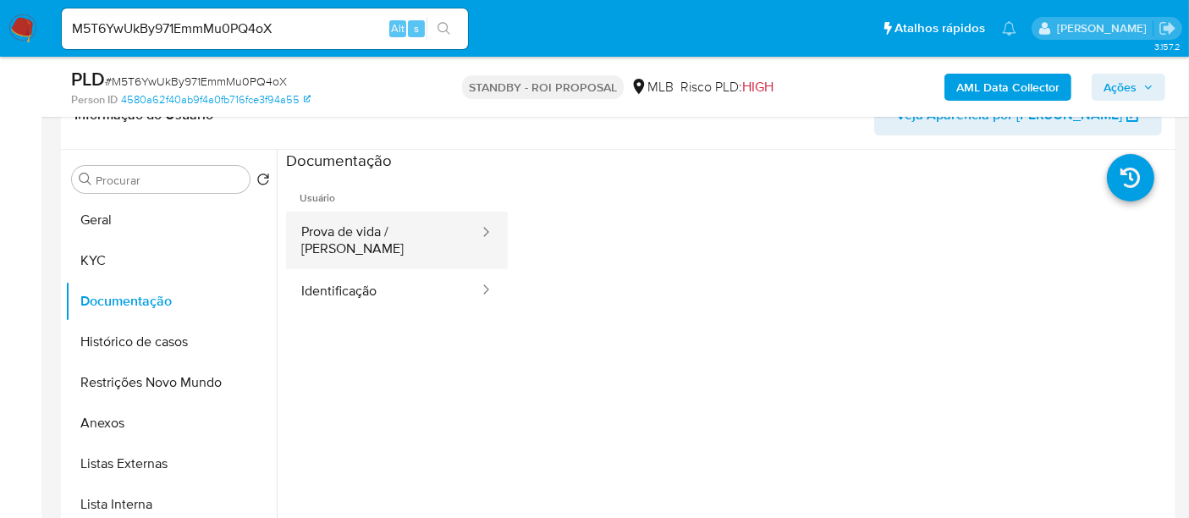
click at [346, 242] on button "Prova de vida / [PERSON_NAME]" at bounding box center [383, 241] width 195 height 58
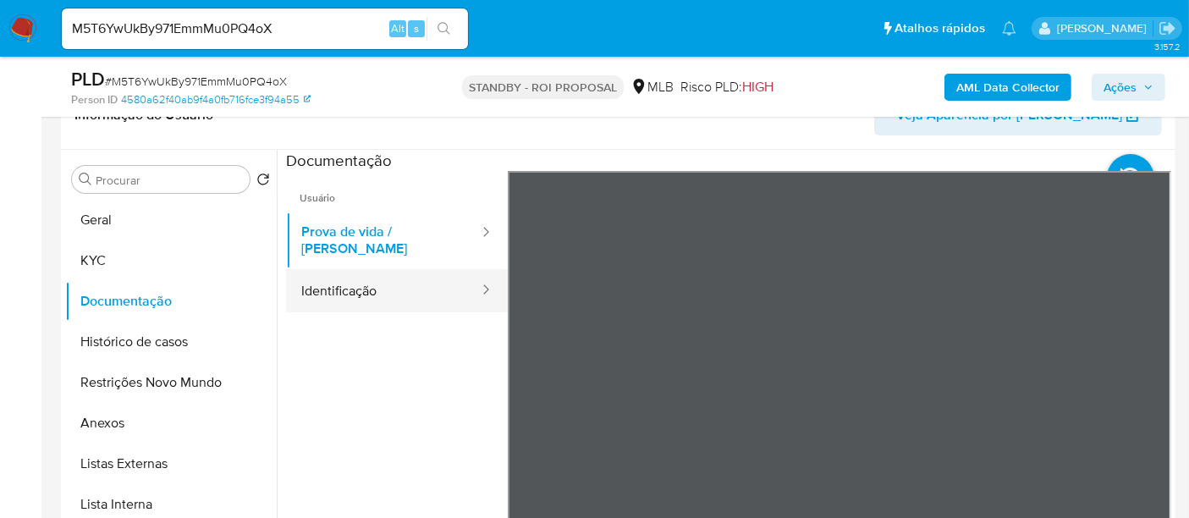
click at [327, 288] on button "Identificação" at bounding box center [383, 290] width 195 height 43
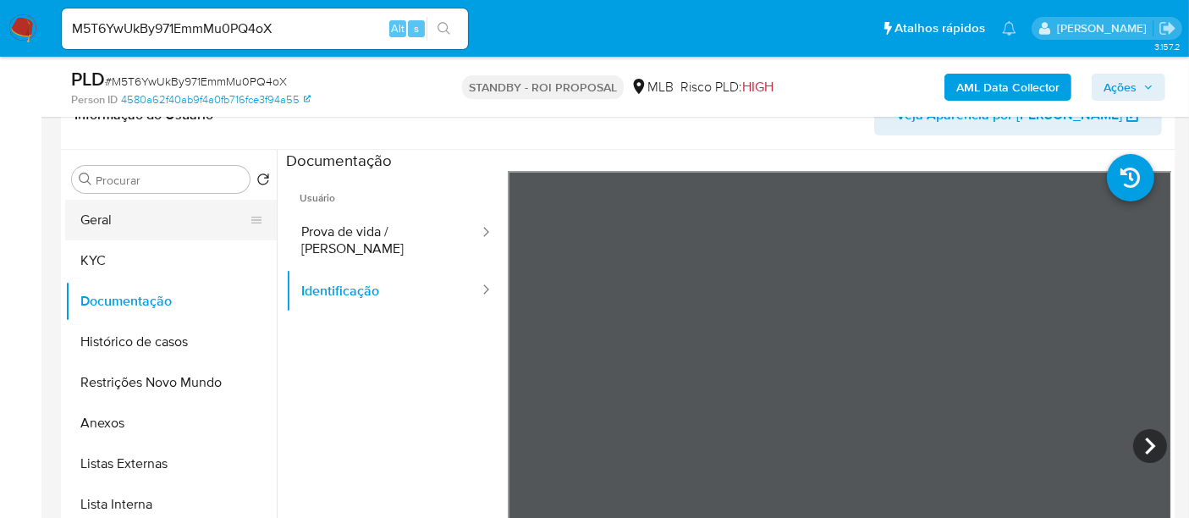
click at [80, 216] on button "Geral" at bounding box center [164, 220] width 198 height 41
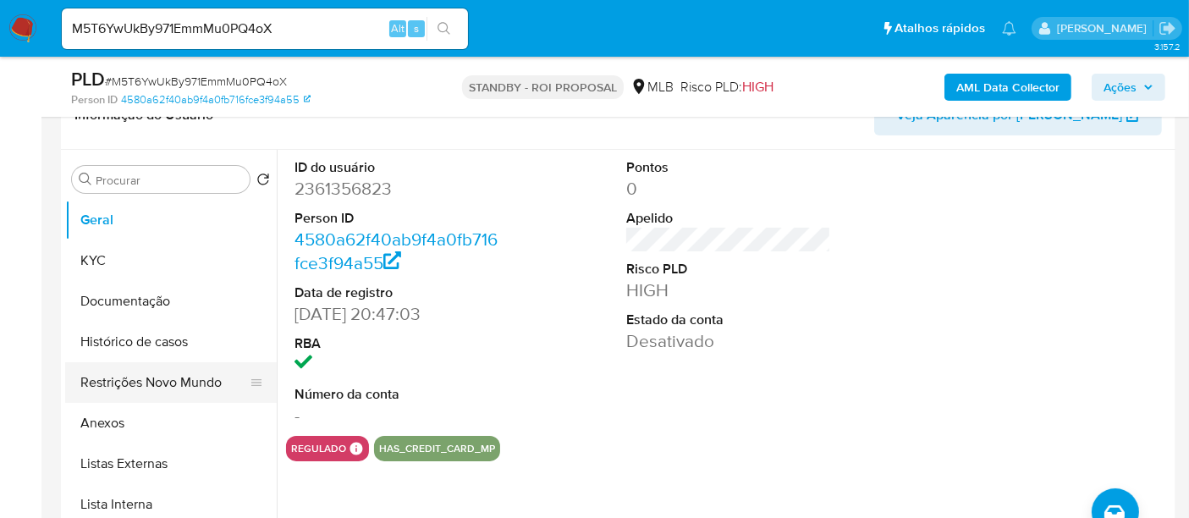
click at [135, 381] on button "Restrições Novo Mundo" at bounding box center [164, 382] width 198 height 41
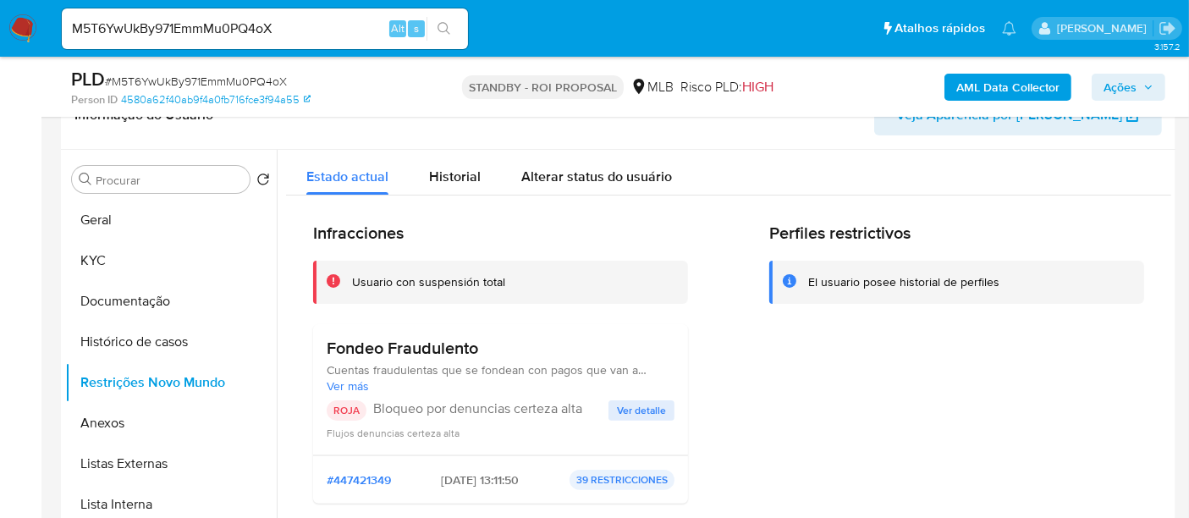
click at [640, 403] on span "Ver detalle" at bounding box center [641, 410] width 49 height 17
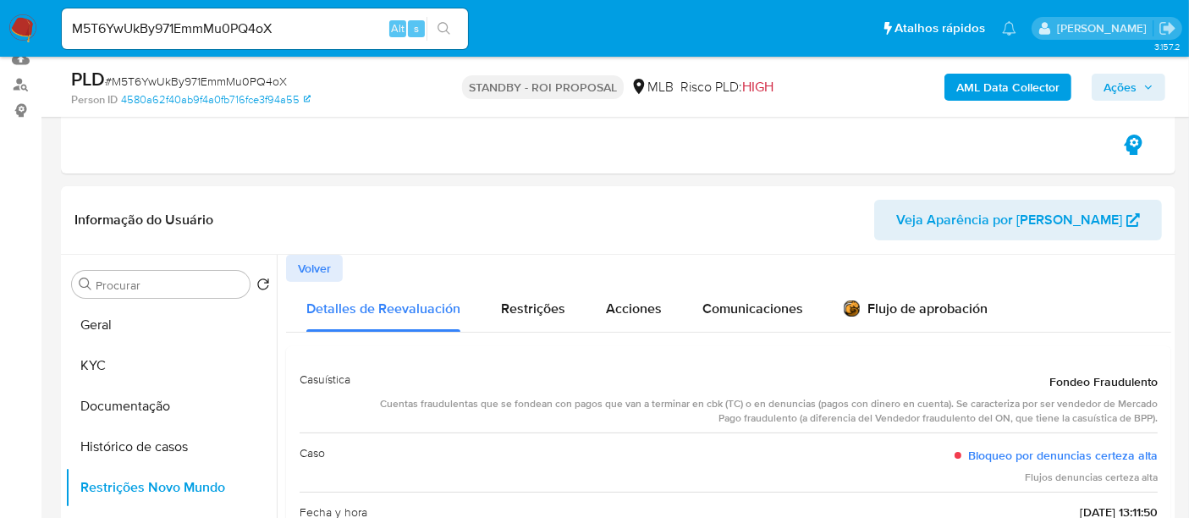
scroll to position [137, 0]
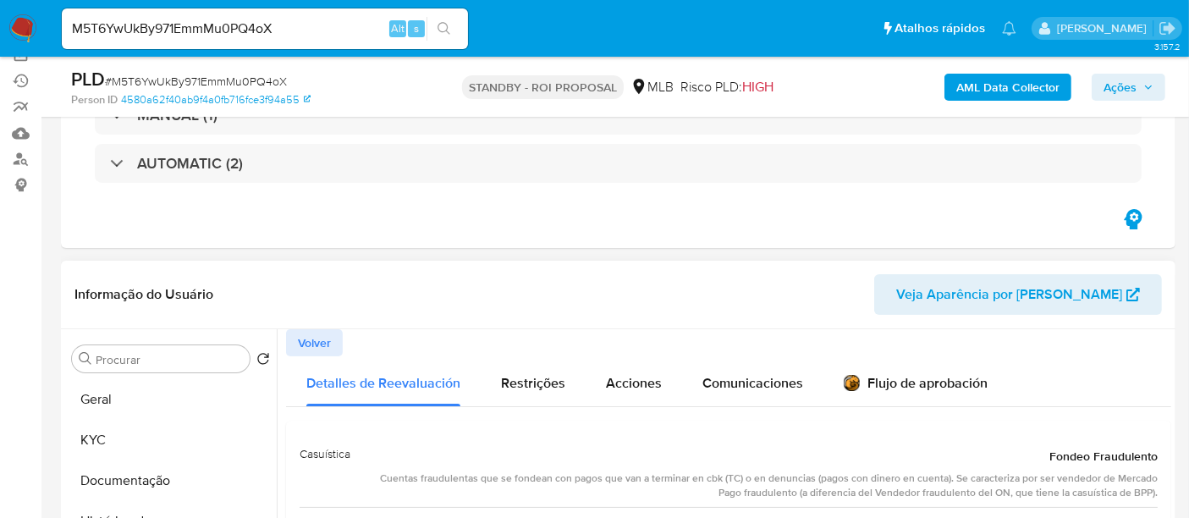
click at [288, 349] on button "Volver" at bounding box center [314, 342] width 57 height 27
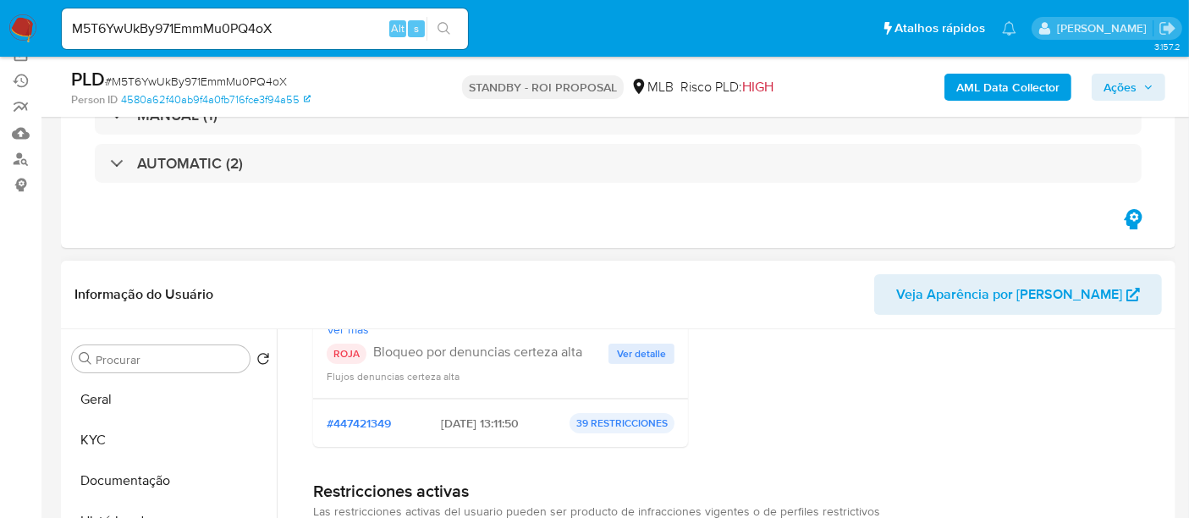
scroll to position [282, 0]
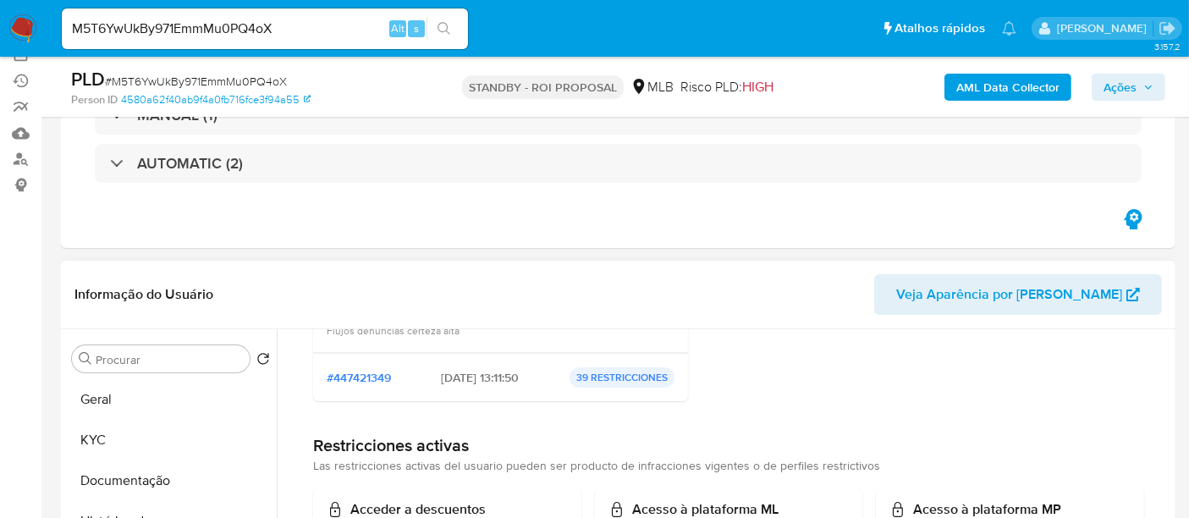
drag, startPoint x: 83, startPoint y: 443, endPoint x: 275, endPoint y: 420, distance: 193.5
click at [85, 444] on button "KYC" at bounding box center [171, 440] width 212 height 41
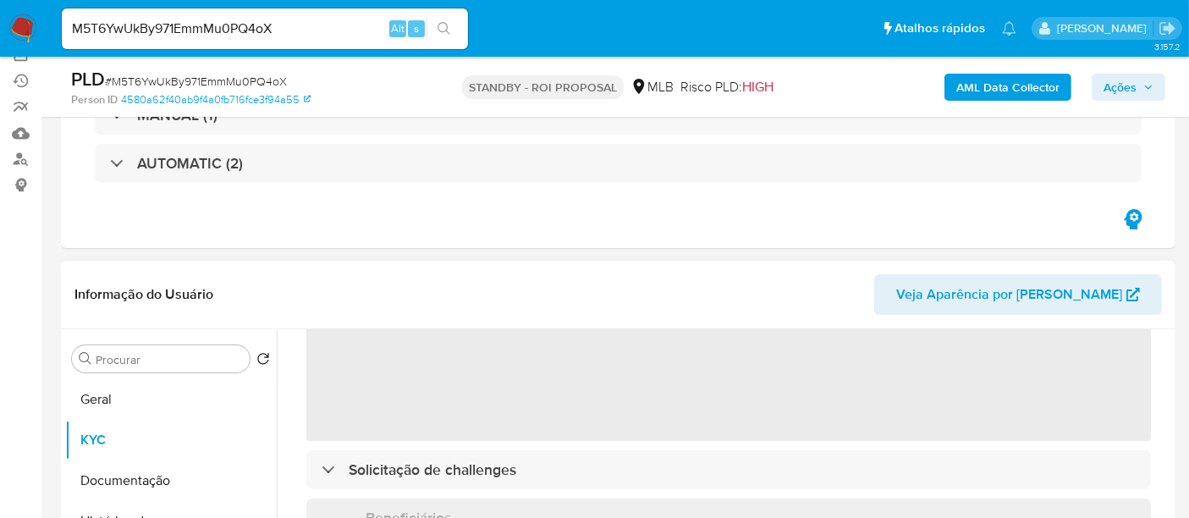
scroll to position [188, 0]
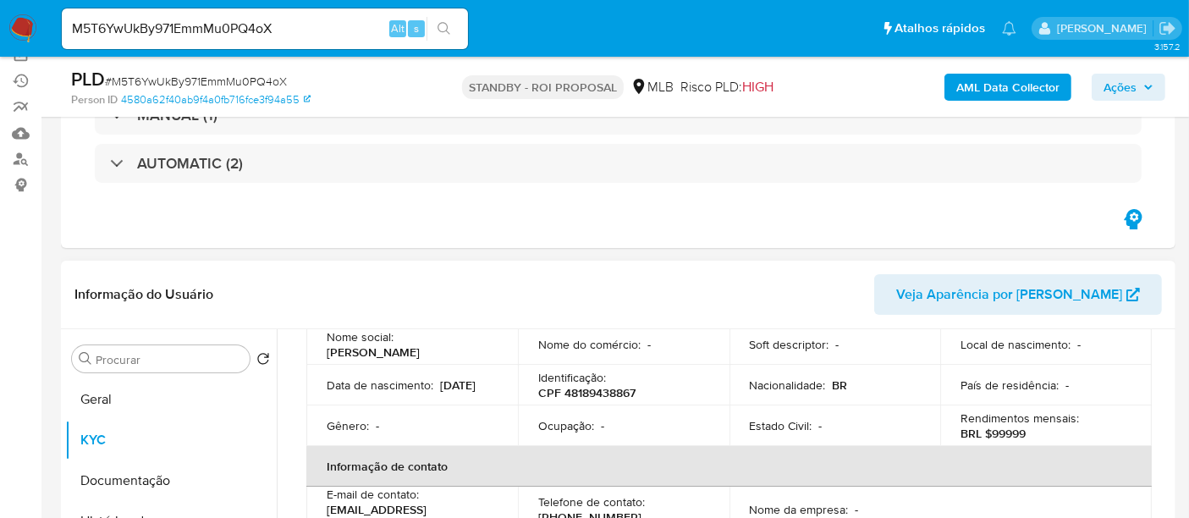
drag, startPoint x: 326, startPoint y: 373, endPoint x: 387, endPoint y: 371, distance: 61.0
click at [440, 377] on p "[DATE]" at bounding box center [458, 384] width 36 height 15
copy p "[DATE]"
drag, startPoint x: 330, startPoint y: 32, endPoint x: 0, endPoint y: 32, distance: 330.0
click at [0, 32] on nav "Pausado Ver notificaciones M5T6YwUkBy971EmmMu0PQ4oX Alt s Atalhos rápidos Presi…" at bounding box center [594, 28] width 1189 height 57
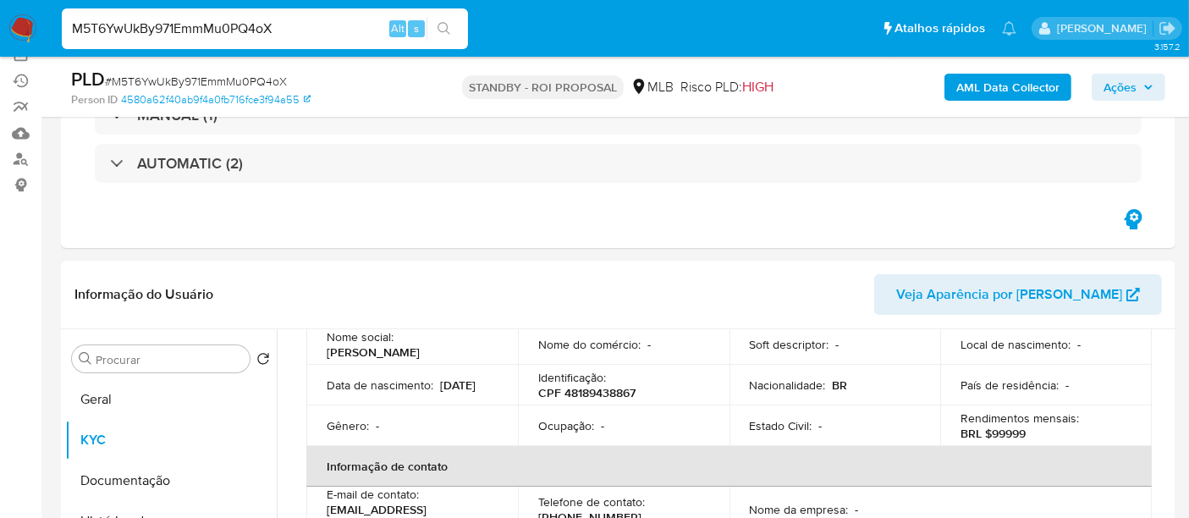
paste input "Rxgk5aSJAFdxyVTOCVbh0Yyw"
type input "Rxgk5aSJAFdxyVTOCVbh0Yyw"
click at [441, 27] on icon "search-icon" at bounding box center [444, 29] width 14 height 14
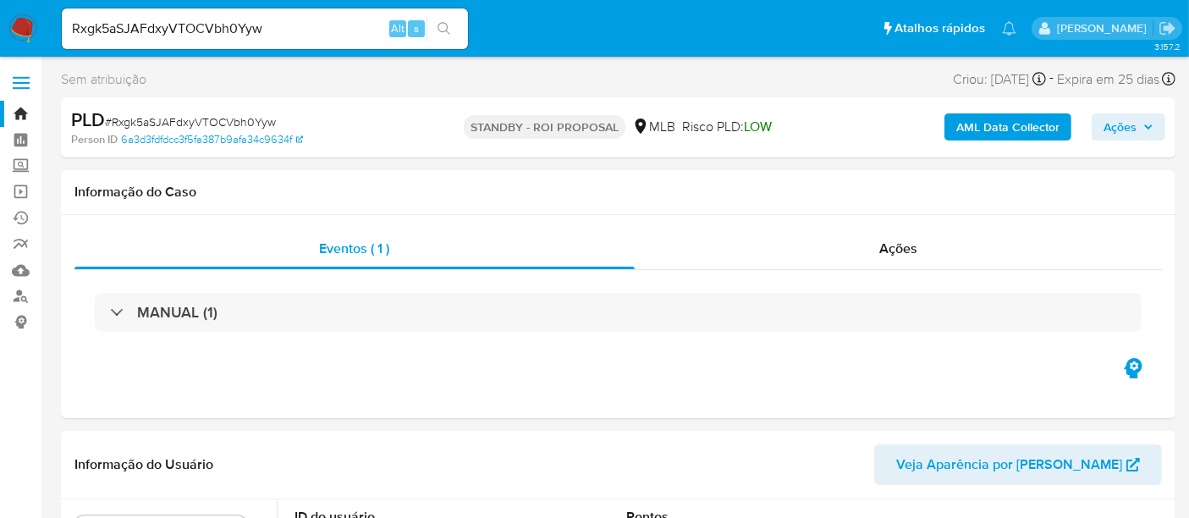
select select "10"
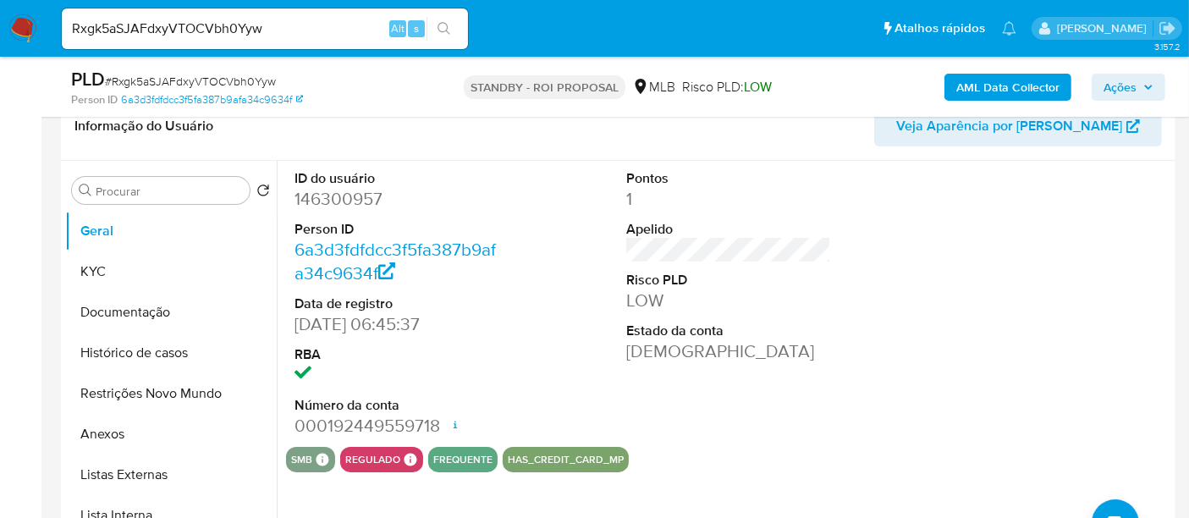
scroll to position [282, 0]
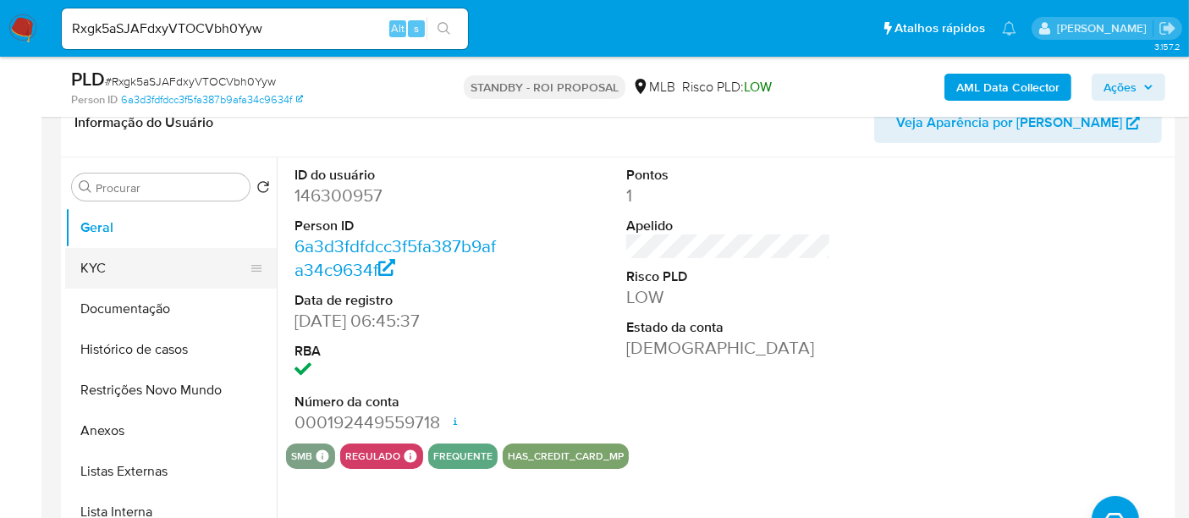
click at [101, 260] on button "KYC" at bounding box center [164, 268] width 198 height 41
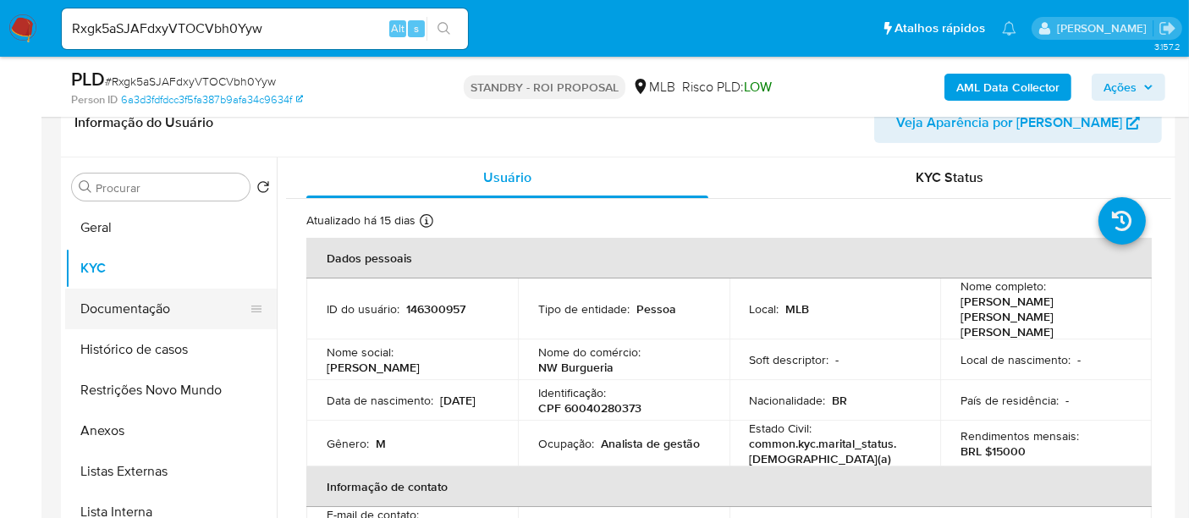
click at [136, 302] on button "Documentação" at bounding box center [164, 308] width 198 height 41
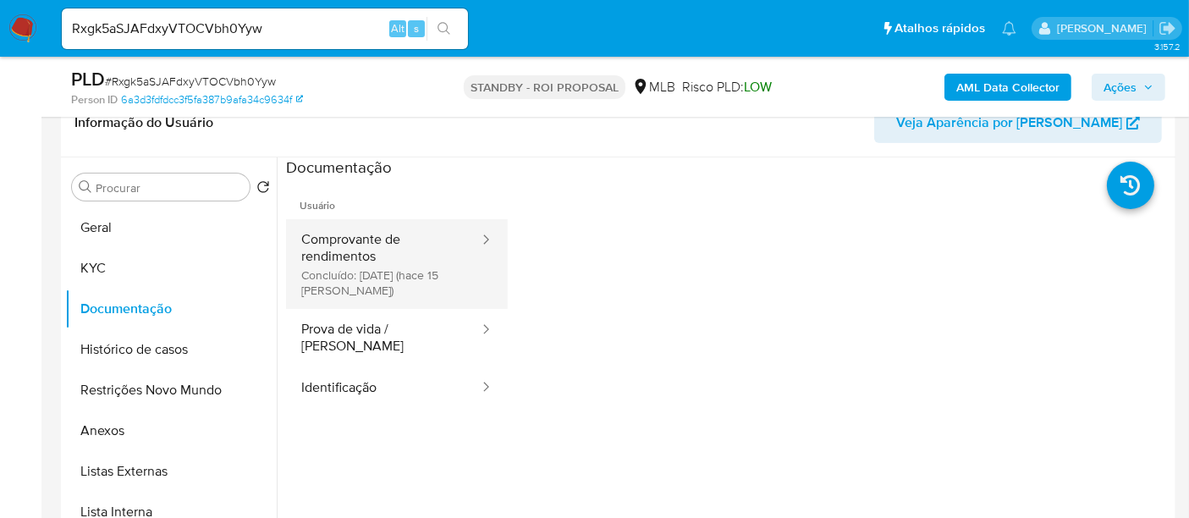
click at [379, 250] on button "Comprovante de rendimentos Concluído: [DATE] (hace 15 [PERSON_NAME])" at bounding box center [383, 264] width 195 height 90
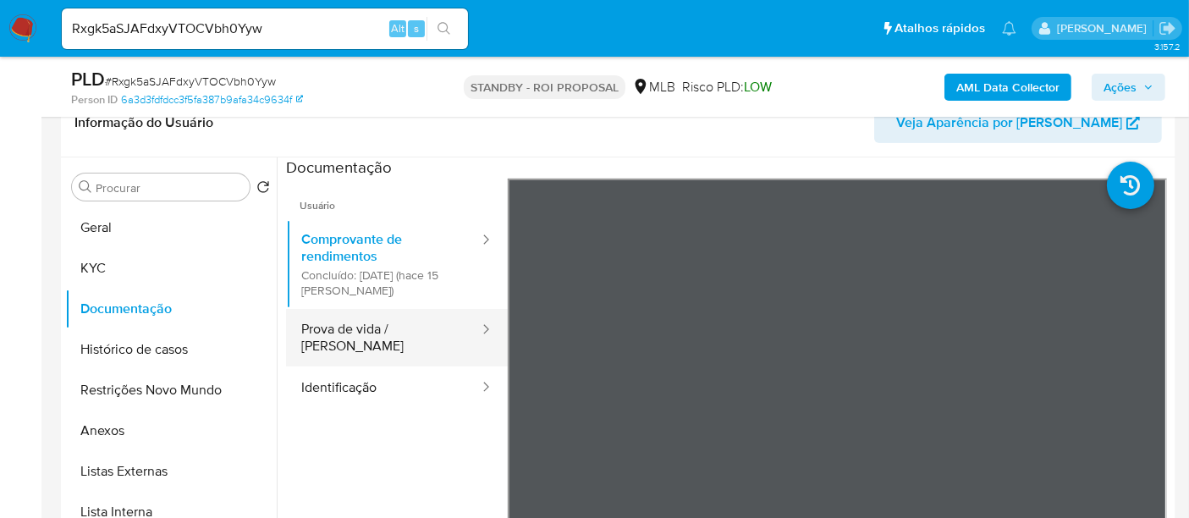
click at [398, 325] on button "Prova de vida / [PERSON_NAME]" at bounding box center [383, 338] width 195 height 58
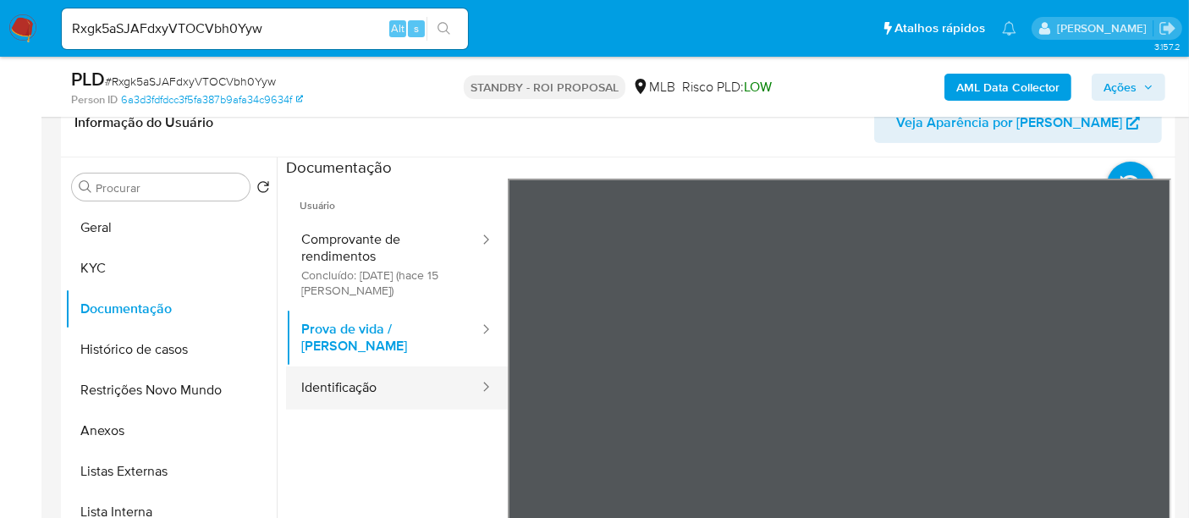
click at [348, 370] on button "Identificação" at bounding box center [383, 387] width 195 height 43
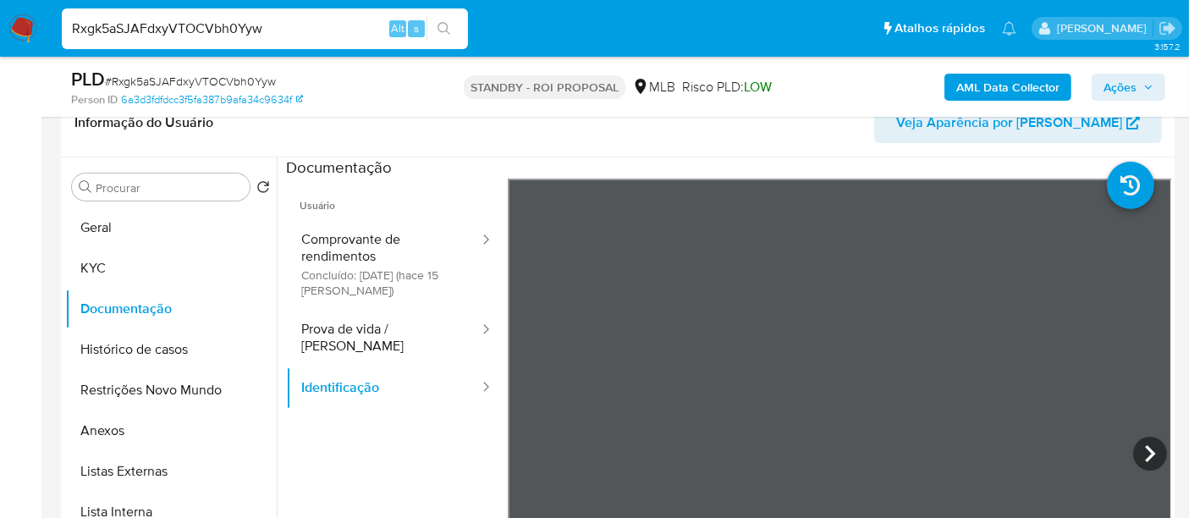
drag, startPoint x: 303, startPoint y: 24, endPoint x: 0, endPoint y: 35, distance: 303.1
click at [0, 35] on nav "Pausado Ver notificaciones Rxgk5aSJAFdxyVTOCVbh0Yyw Alt s Atalhos rápidos Presi…" at bounding box center [594, 28] width 1189 height 57
paste input "CkRGqjjGO84mWBWMEbtmR5Tv"
type input "CkRGqjjGO84mWBWMEbtmR5Tv"
click at [439, 25] on icon "search-icon" at bounding box center [444, 29] width 14 height 14
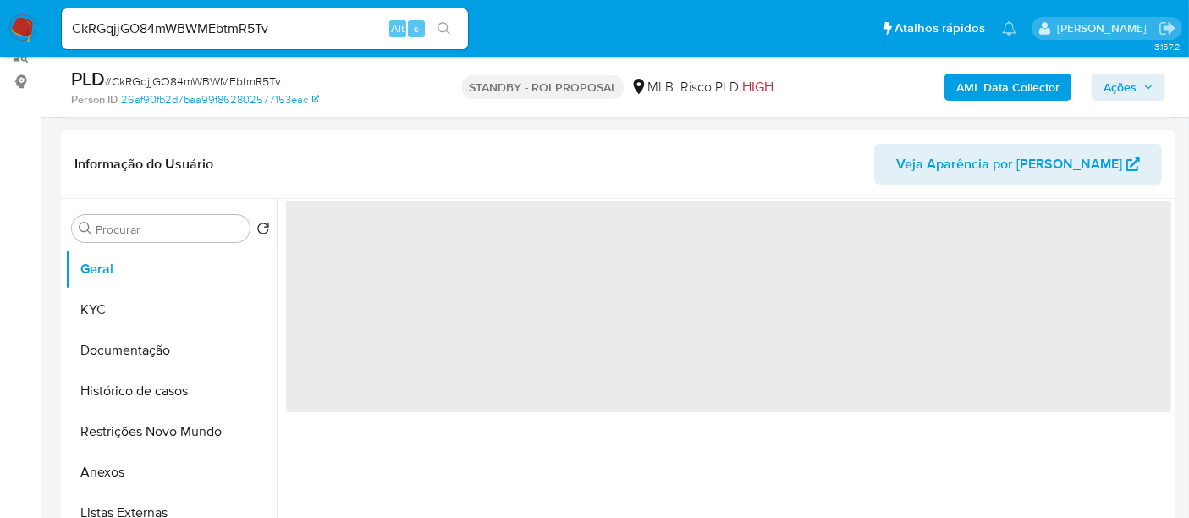
scroll to position [282, 0]
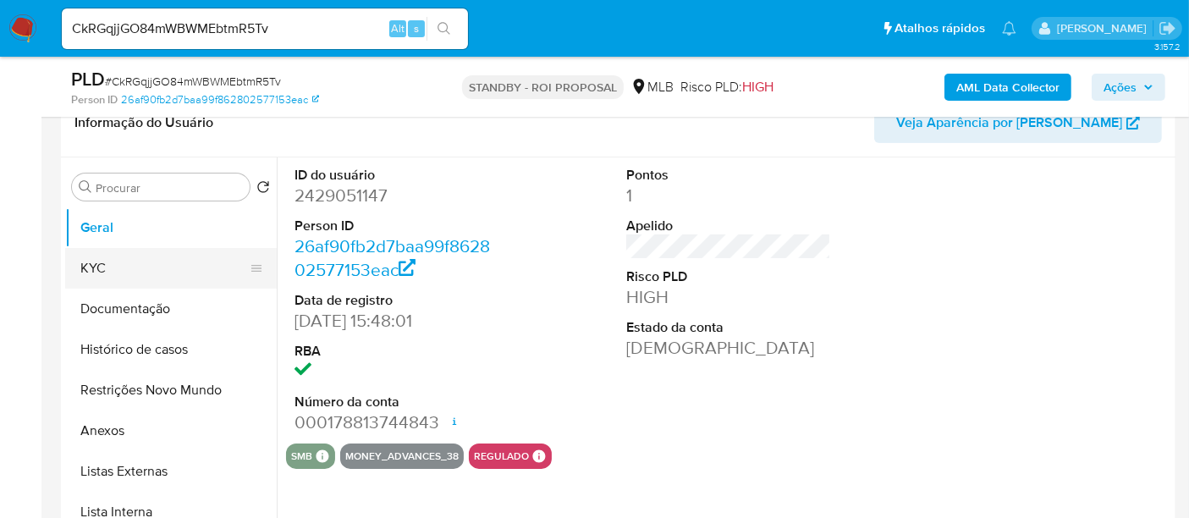
select select "10"
click at [102, 260] on button "KYC" at bounding box center [164, 268] width 198 height 41
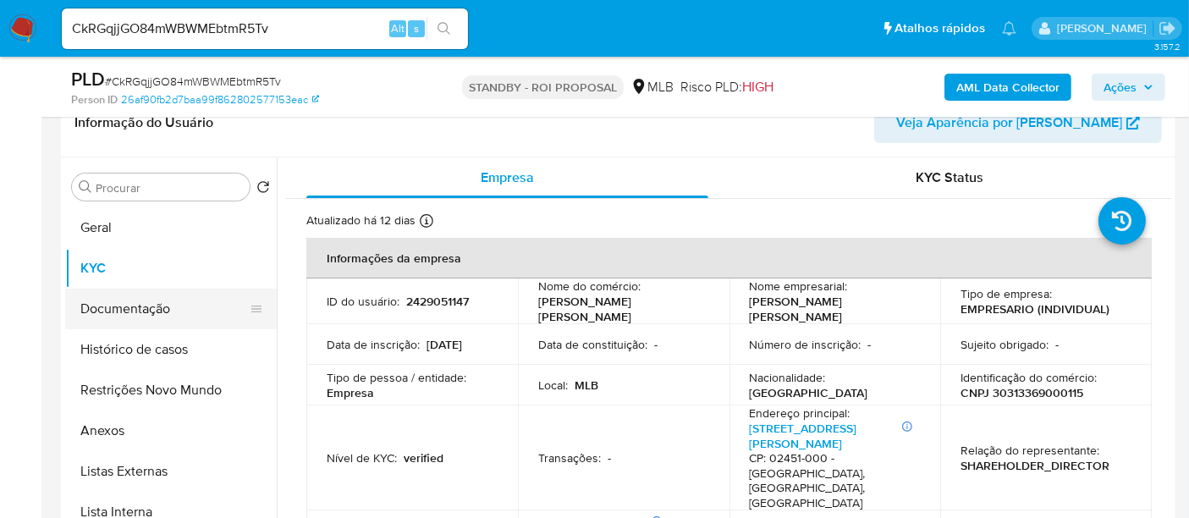
click at [110, 309] on button "Documentação" at bounding box center [164, 308] width 198 height 41
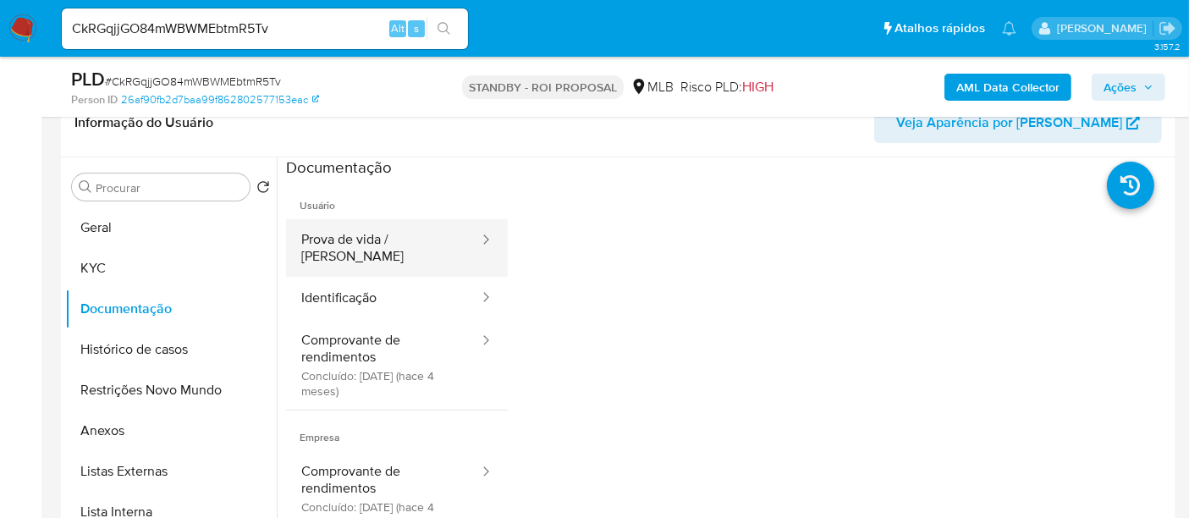
drag, startPoint x: 339, startPoint y: 241, endPoint x: 453, endPoint y: 250, distance: 113.7
click at [340, 241] on button "Prova de vida / [PERSON_NAME]" at bounding box center [383, 248] width 195 height 58
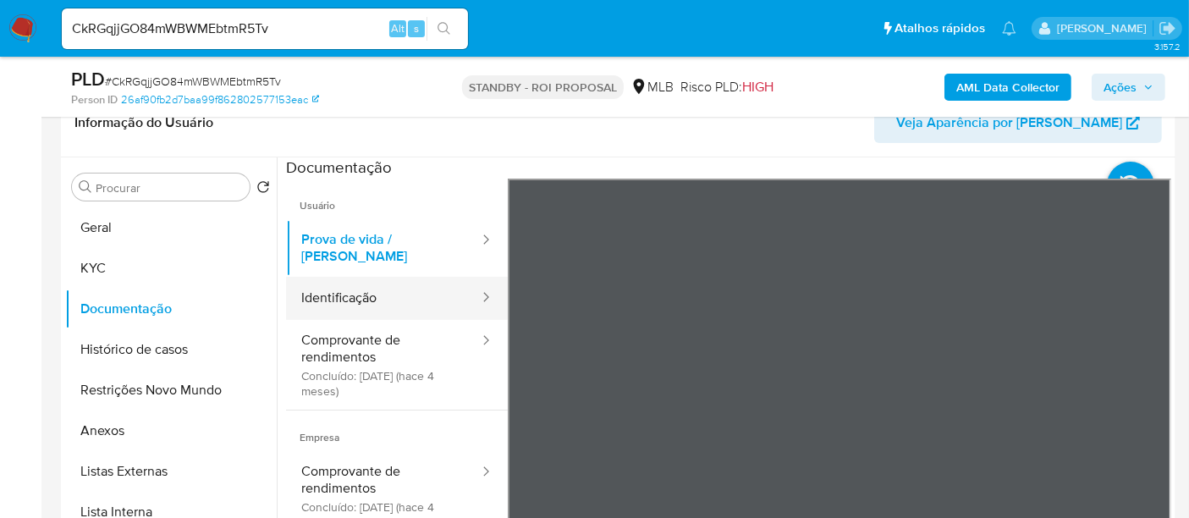
click at [323, 280] on button "Identificação" at bounding box center [383, 298] width 195 height 43
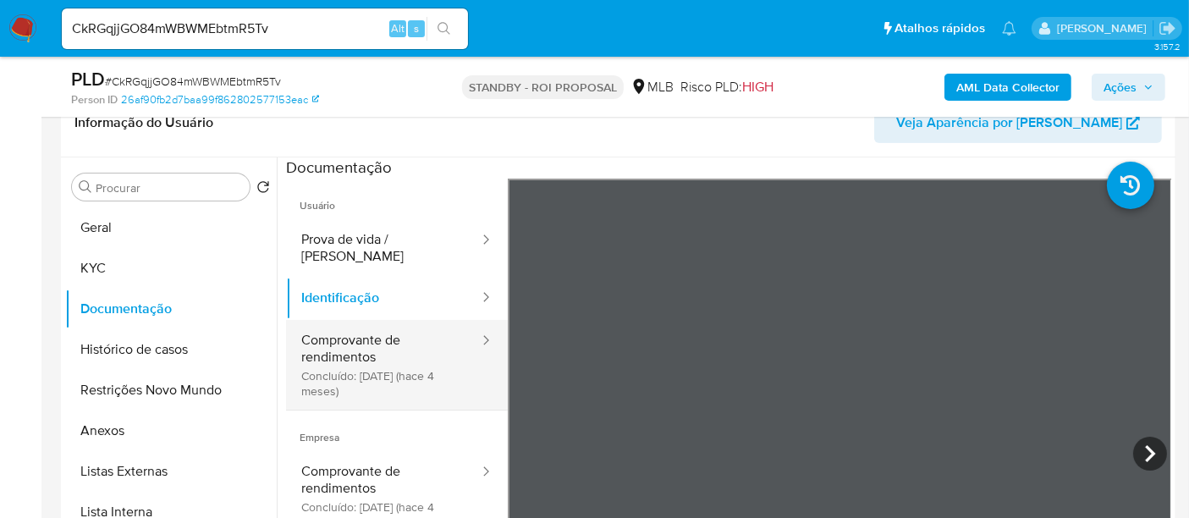
click at [365, 323] on button "Comprovante de rendimentos Concluído: [DATE] (hace 4 meses)" at bounding box center [383, 365] width 195 height 90
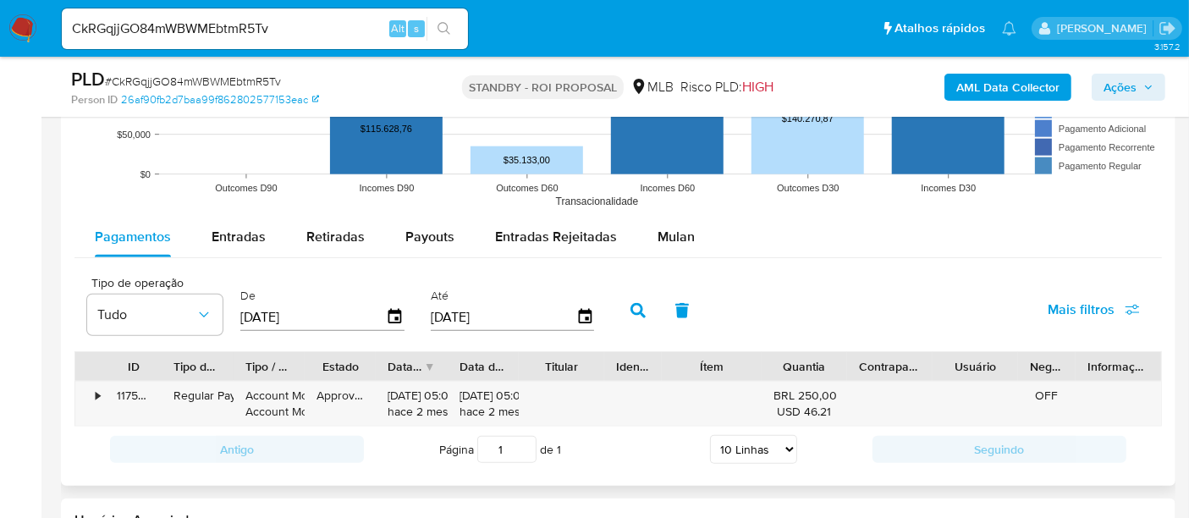
scroll to position [1597, 0]
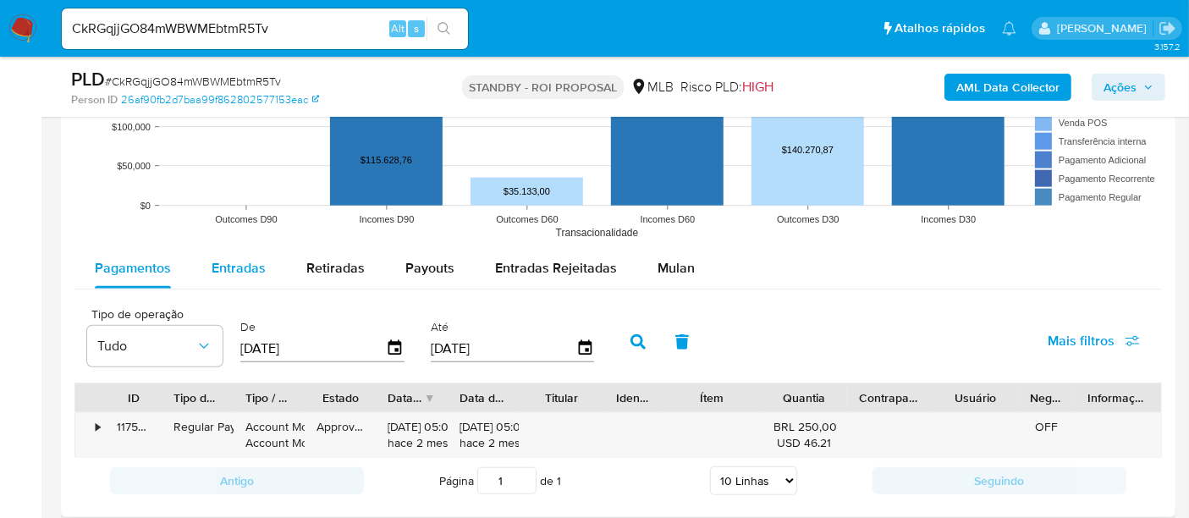
click at [219, 262] on span "Entradas" at bounding box center [239, 267] width 54 height 19
select select "10"
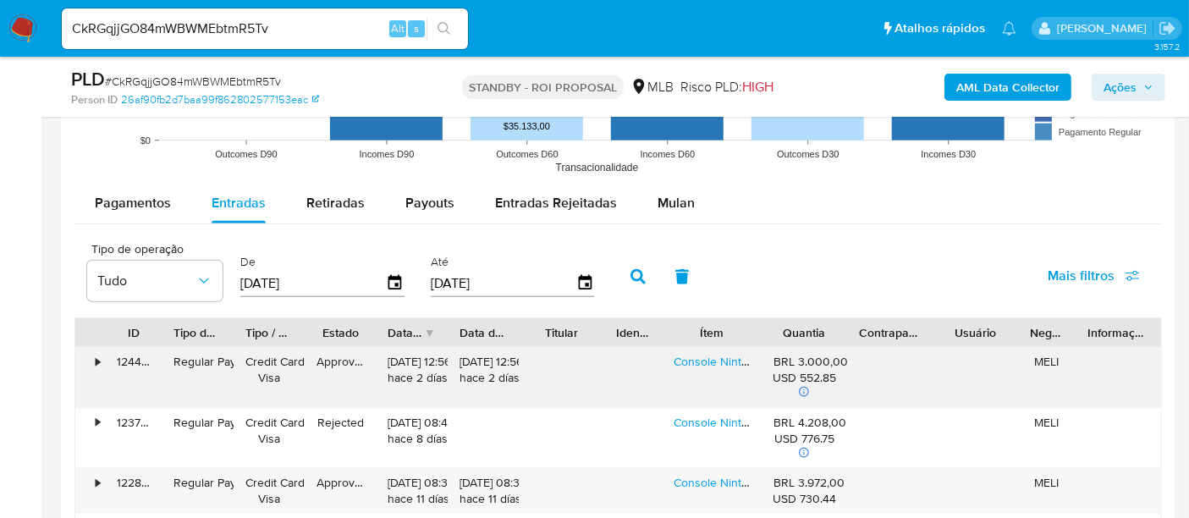
scroll to position [1692, 0]
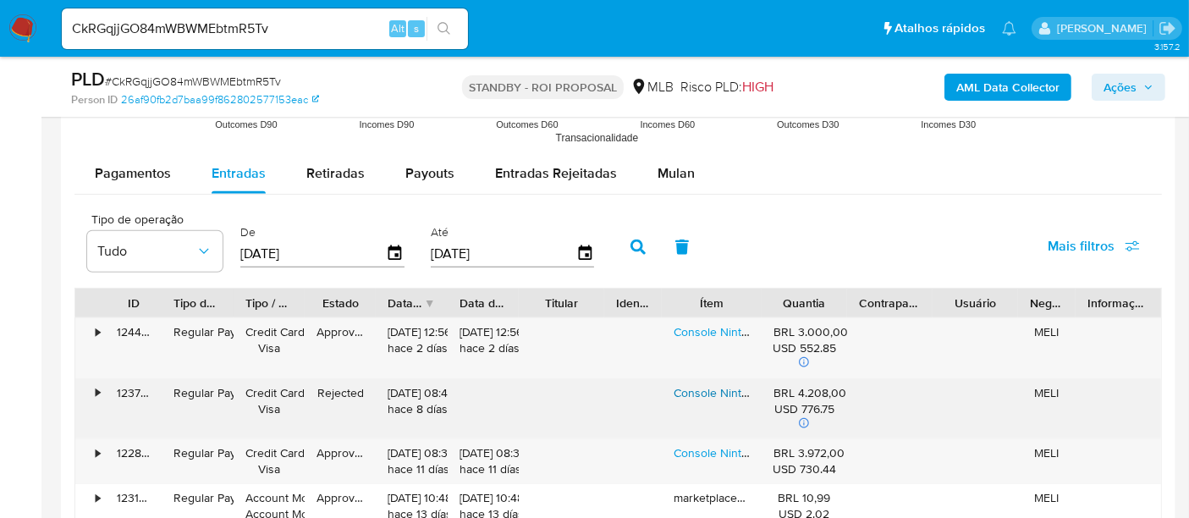
click at [708, 390] on link "Console Nintendo Switch 2 Preto" at bounding box center [759, 392] width 173 height 17
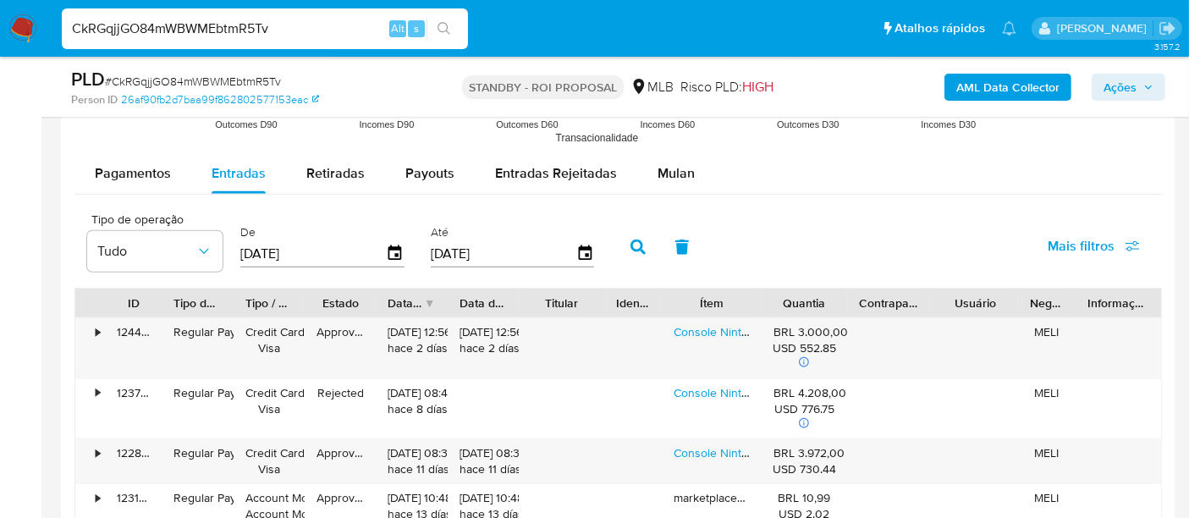
drag, startPoint x: 299, startPoint y: 20, endPoint x: 0, endPoint y: 31, distance: 299.7
click at [0, 31] on nav "Pausado Ver notificaciones CkRGqjjGO84mWBWMEbtmR5Tv Alt s Atalhos rápidos Presi…" at bounding box center [594, 28] width 1189 height 57
paste input "ZrrXLnu0toR8Ss33RIRfLalB"
type input "ZrrXLnu0toR8Ss33RIRfLalB"
click at [439, 19] on button "search-icon" at bounding box center [443, 29] width 35 height 24
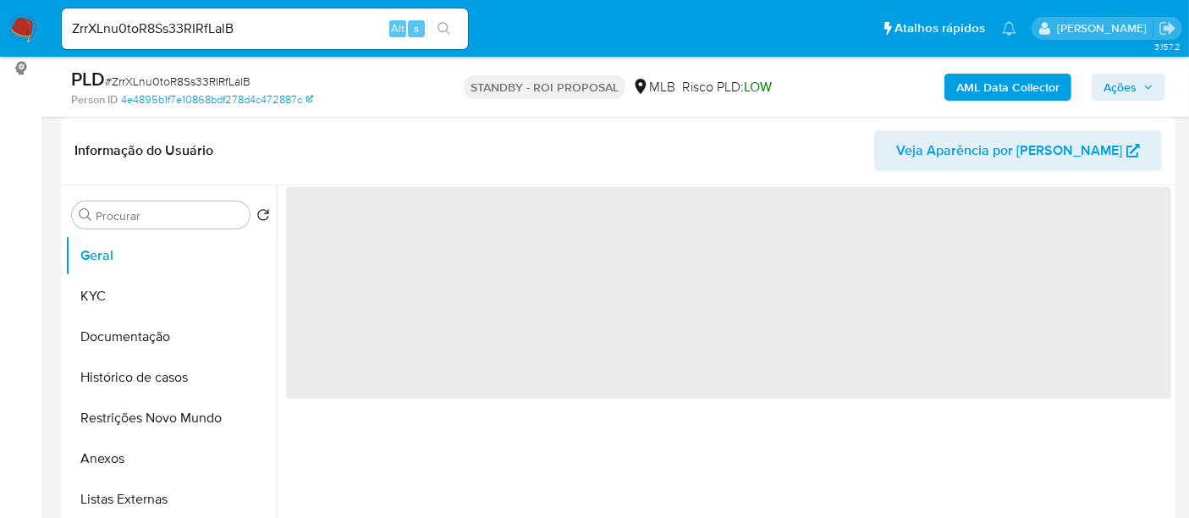
scroll to position [282, 0]
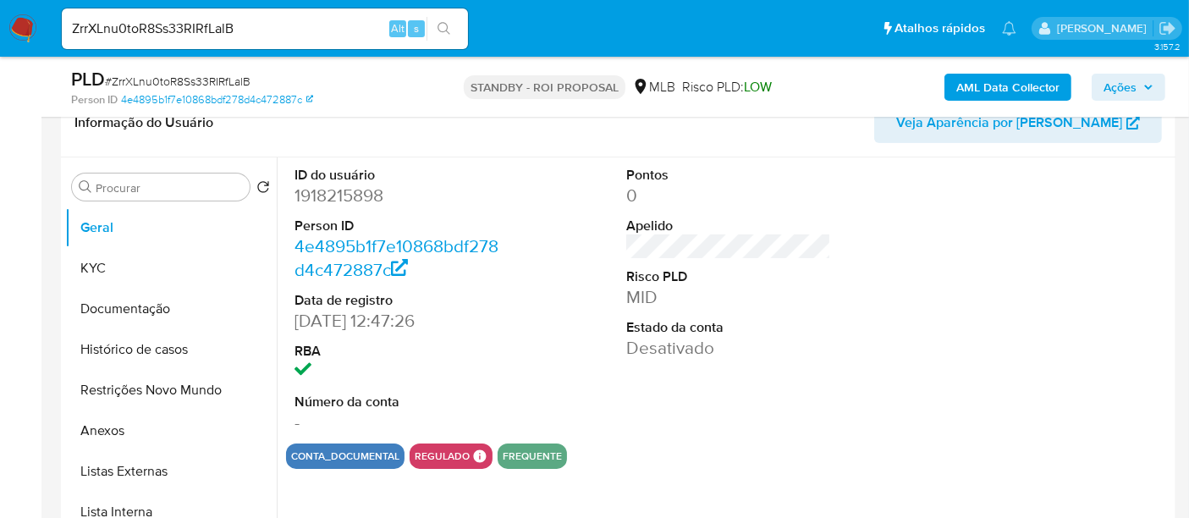
select select "10"
click at [107, 262] on button "KYC" at bounding box center [164, 268] width 198 height 41
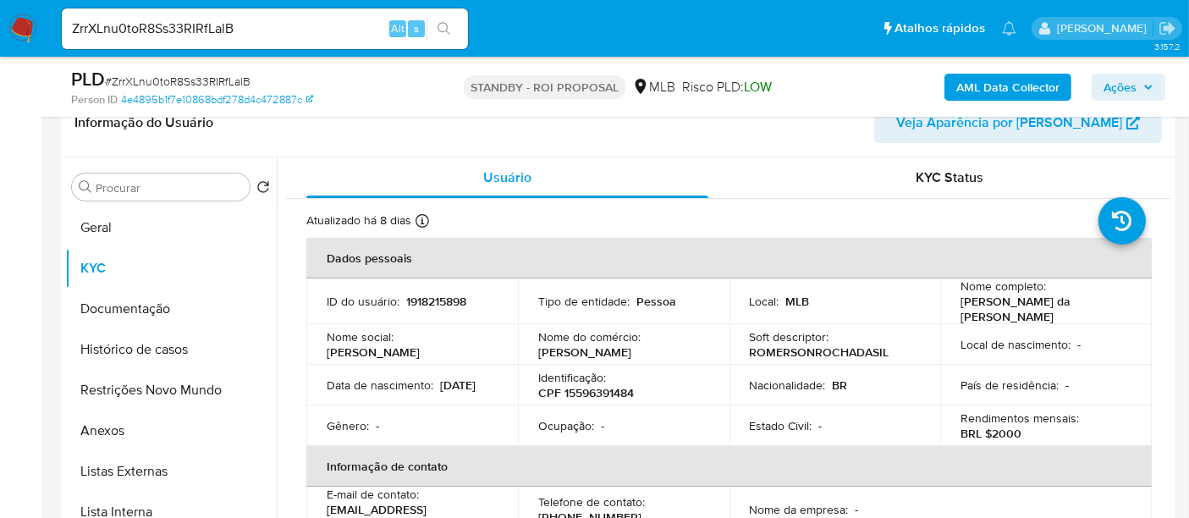
drag, startPoint x: 323, startPoint y: 390, endPoint x: 410, endPoint y: 392, distance: 87.2
click at [410, 392] on td "Data [PERSON_NAME] : [DEMOGRAPHIC_DATA]" at bounding box center [412, 385] width 212 height 41
copy p "[DATE]"
click at [100, 224] on button "Geral" at bounding box center [164, 227] width 198 height 41
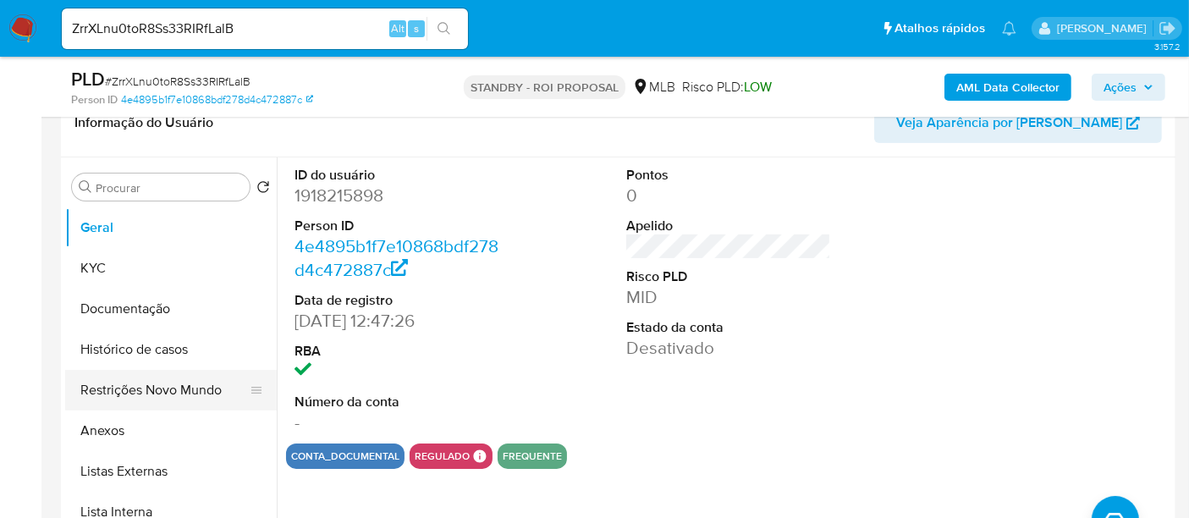
click at [120, 385] on button "Restrições Novo Mundo" at bounding box center [164, 390] width 198 height 41
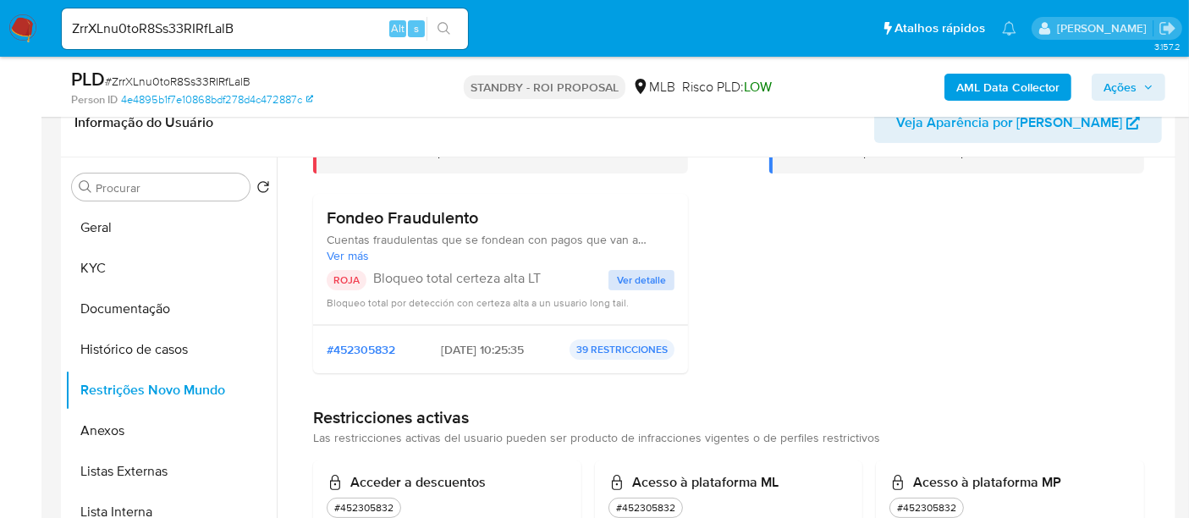
scroll to position [0, 0]
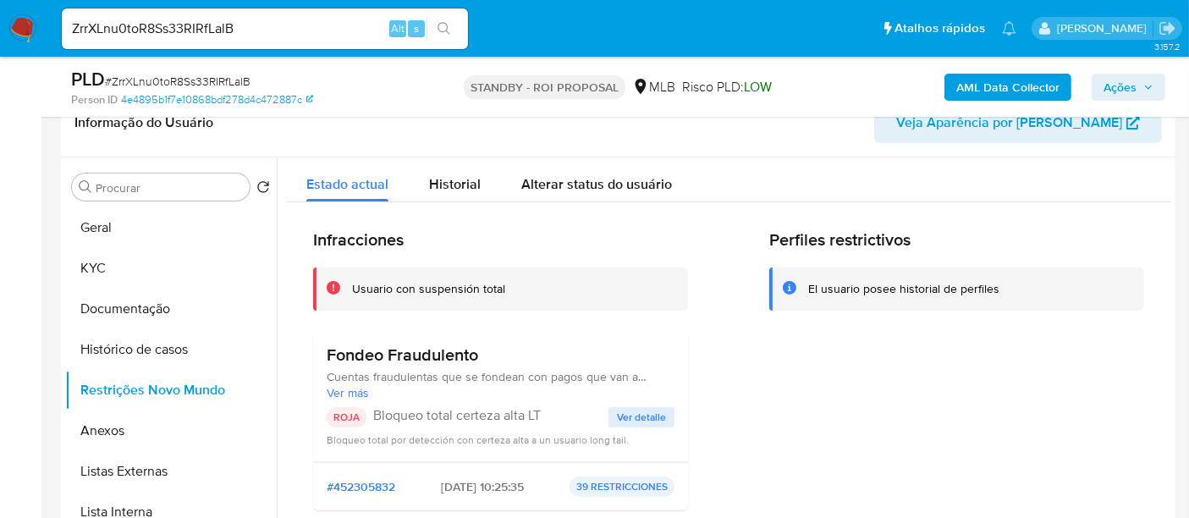
click at [639, 419] on span "Ver detalle" at bounding box center [641, 417] width 49 height 17
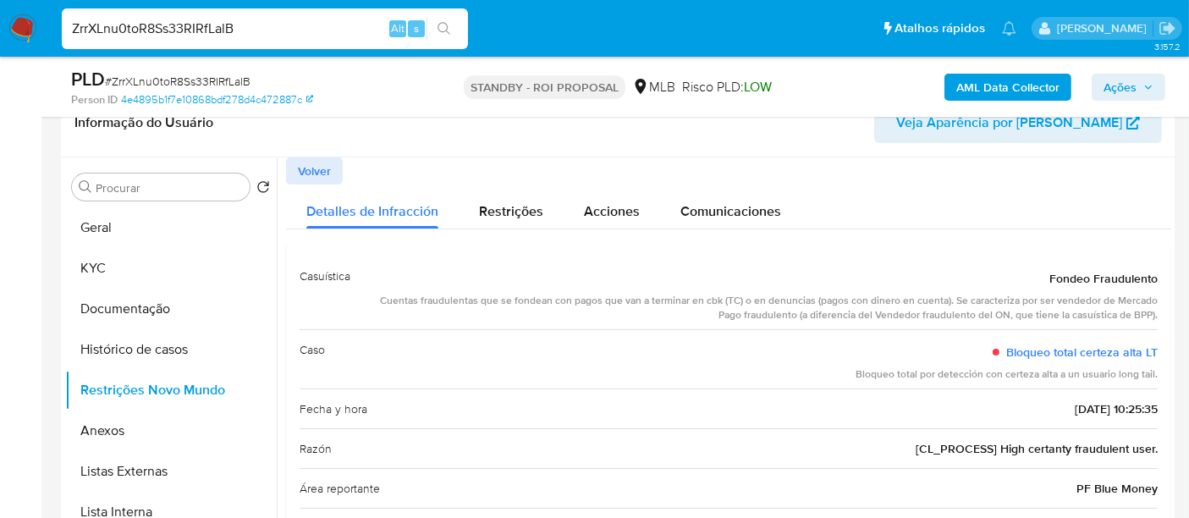
drag, startPoint x: 250, startPoint y: 30, endPoint x: 0, endPoint y: 68, distance: 252.5
paste input "dUDaYSdGQTMTgcsOMaijrHtr"
type input "dUDaYSdGQTMTgcsOMaijrHtr"
click at [447, 25] on icon "search-icon" at bounding box center [444, 29] width 14 height 14
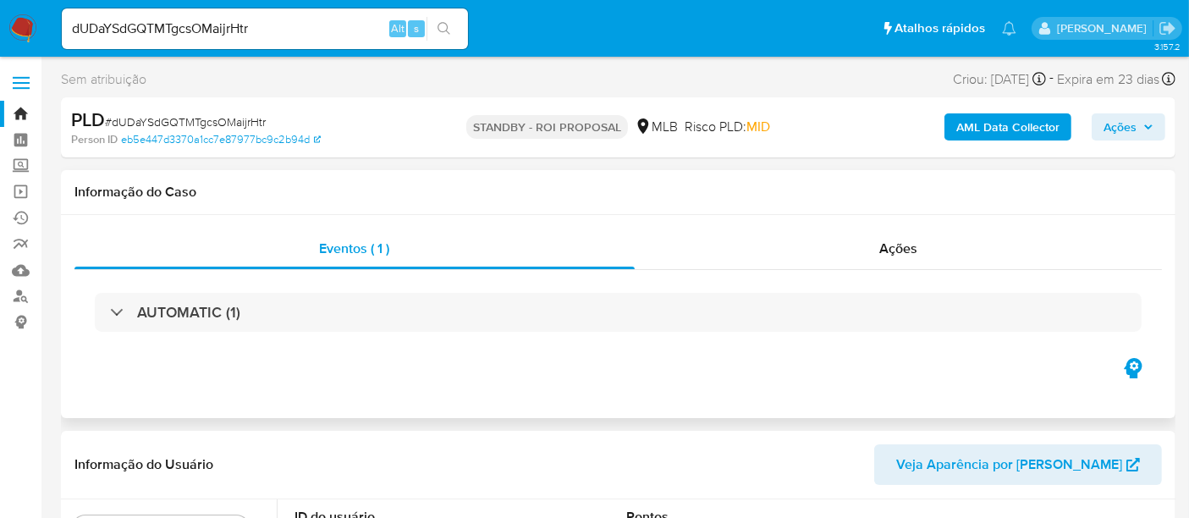
select select "10"
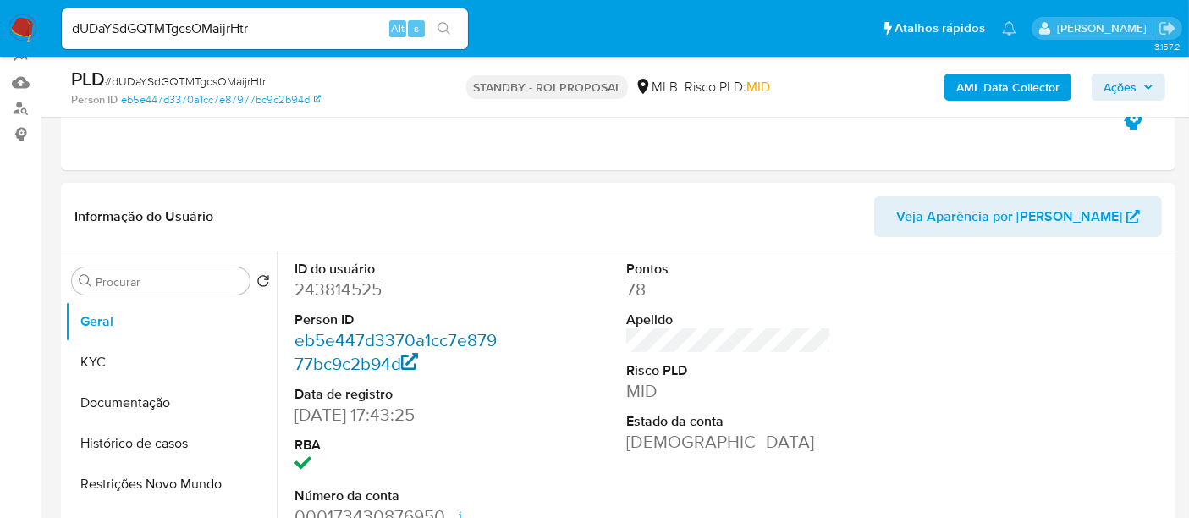
scroll to position [282, 0]
